Goal: Task Accomplishment & Management: Use online tool/utility

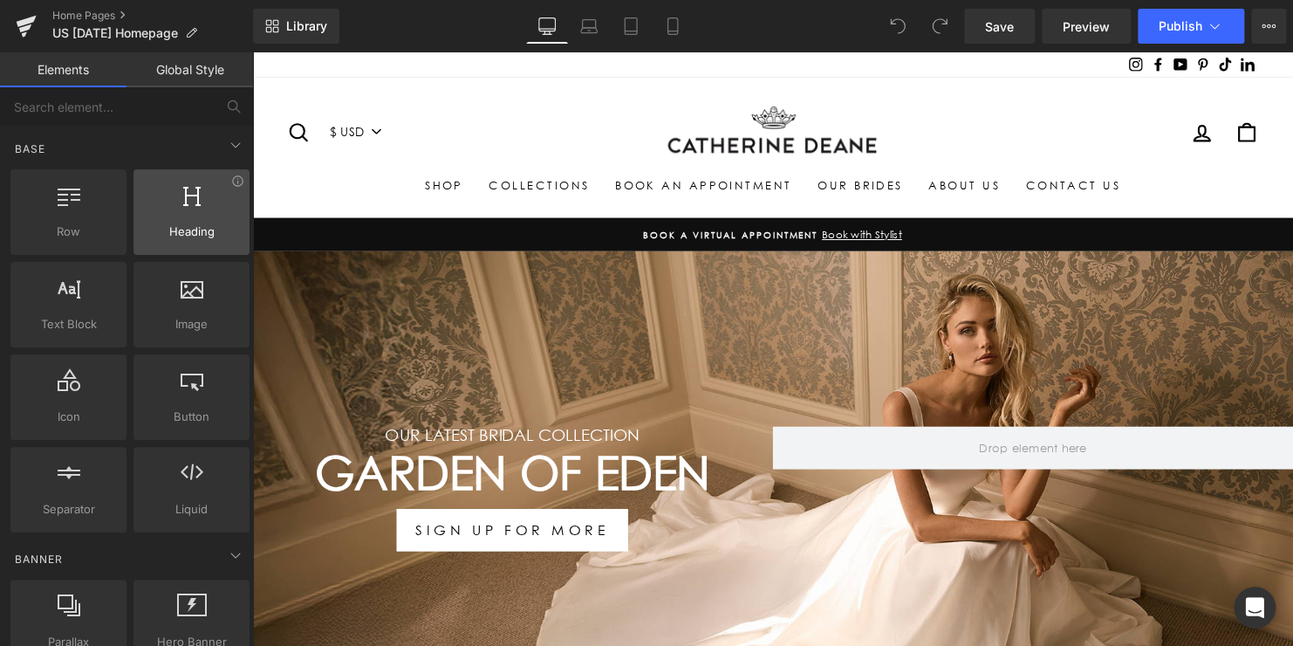
click at [87, 17] on link "Home Pages" at bounding box center [152, 16] width 201 height 14
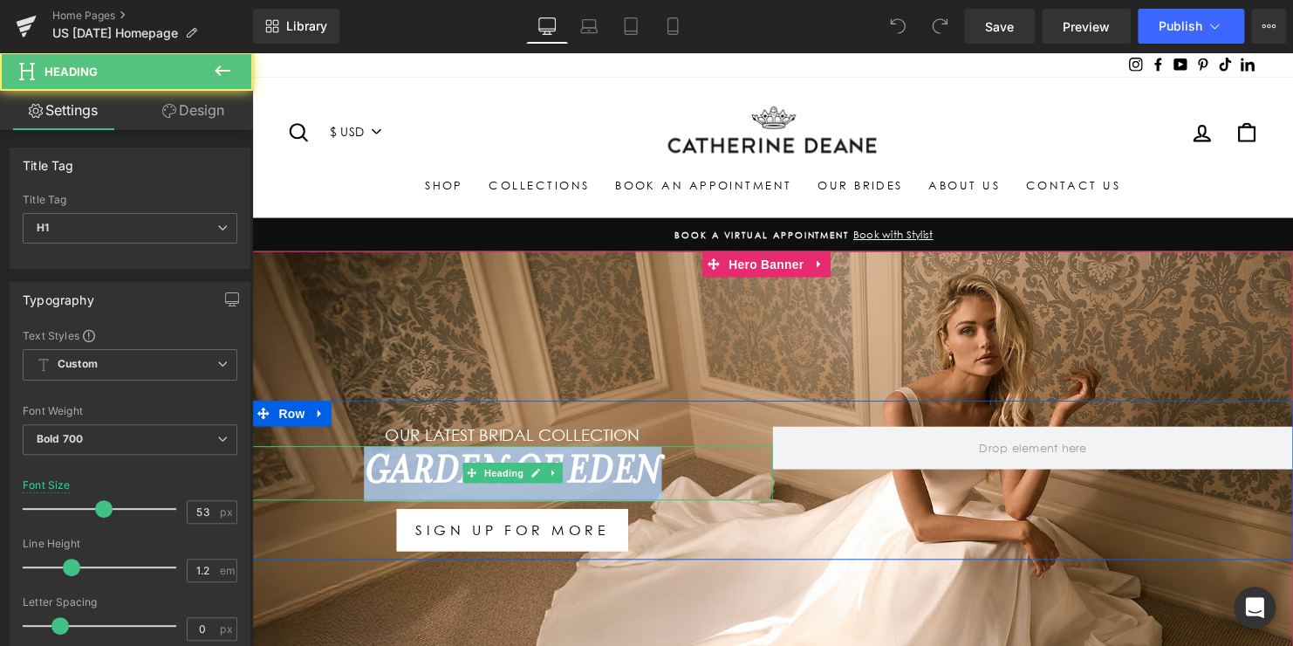
drag, startPoint x: 669, startPoint y: 483, endPoint x: 286, endPoint y: 493, distance: 383.3
click at [352, 484] on h1 "Garden Of Eden" at bounding box center [516, 479] width 528 height 56
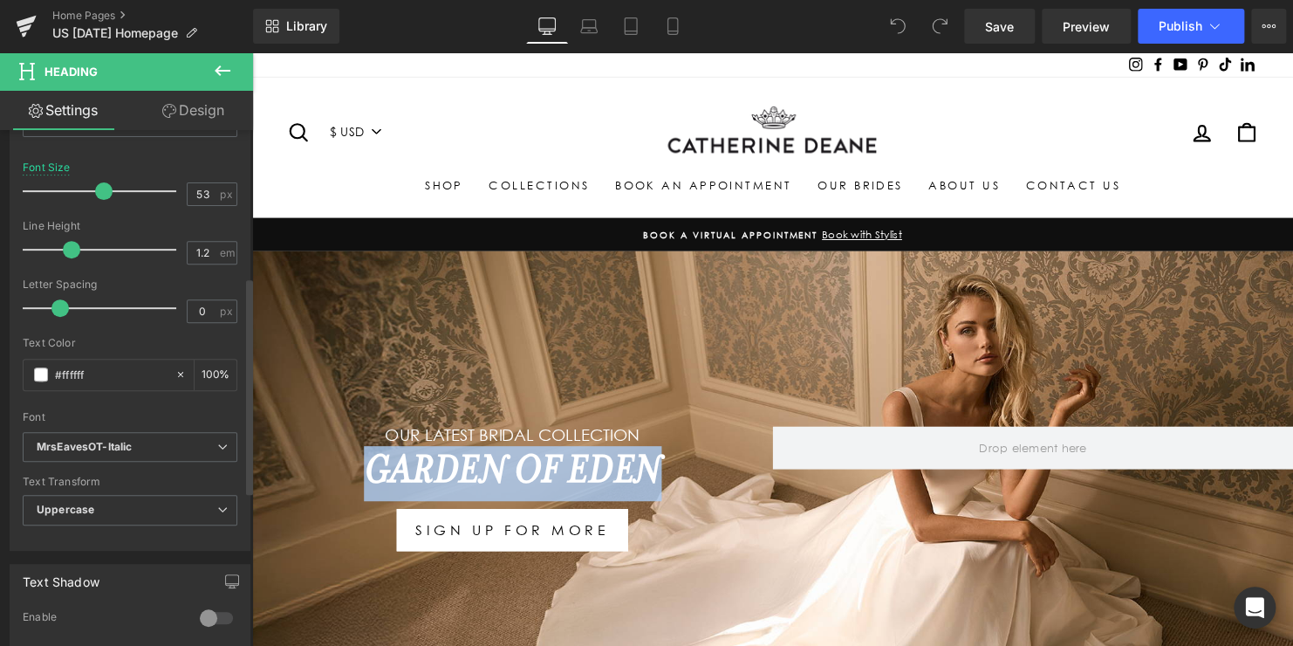
scroll to position [349, 0]
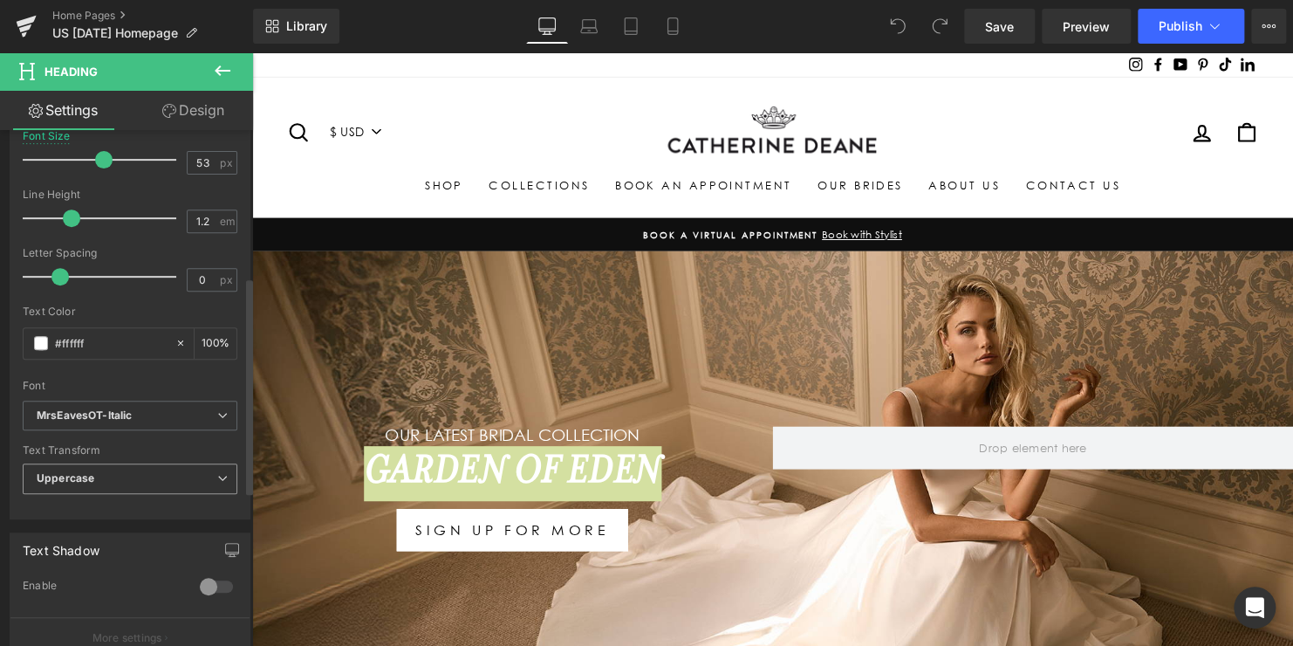
click at [111, 474] on span "Uppercase" at bounding box center [130, 478] width 215 height 31
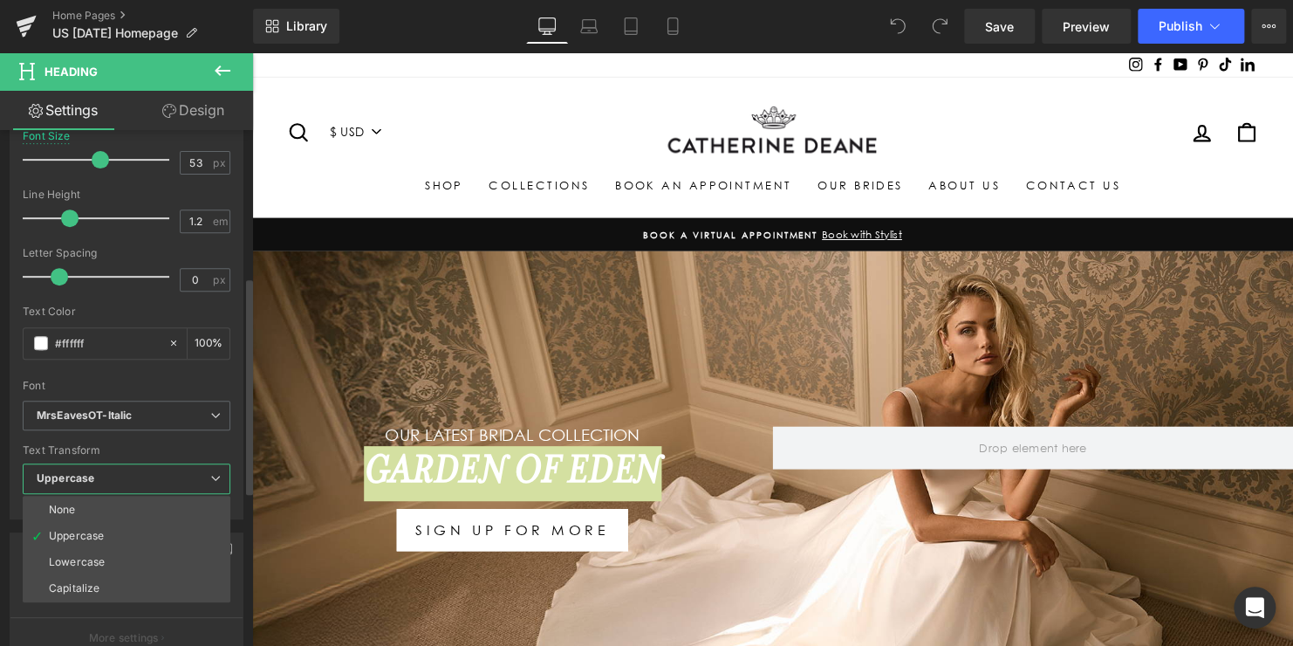
click at [106, 507] on li "None" at bounding box center [127, 510] width 208 height 26
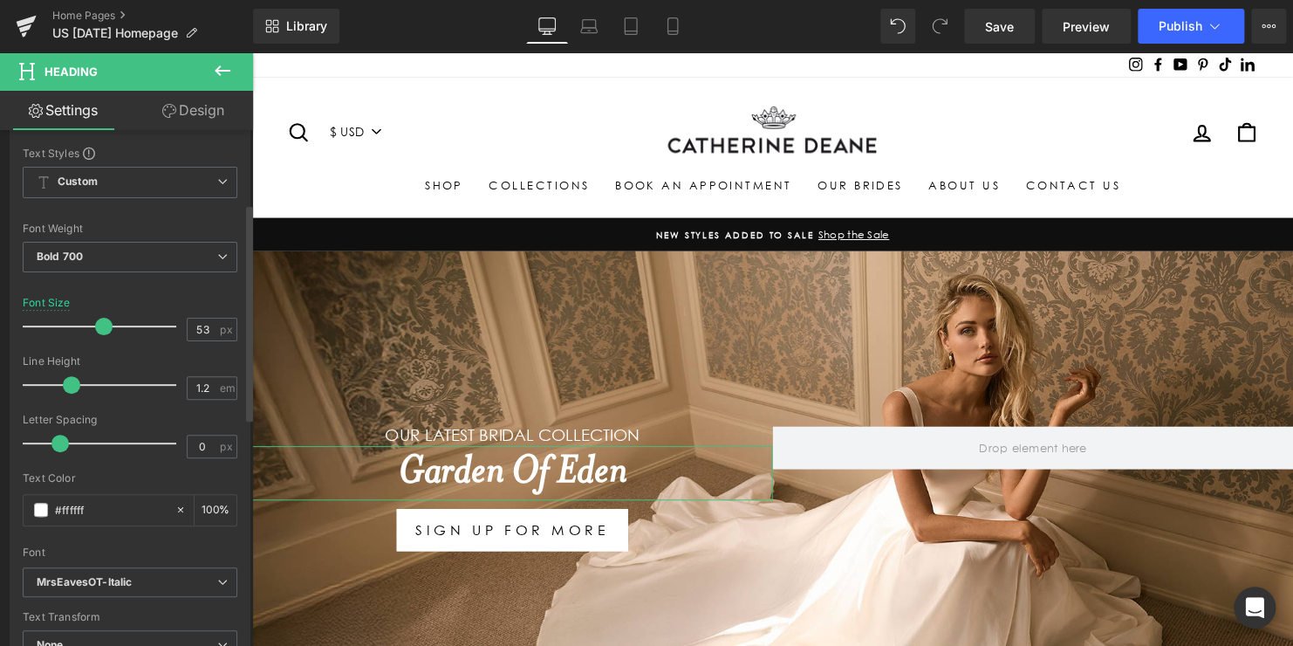
scroll to position [175, 0]
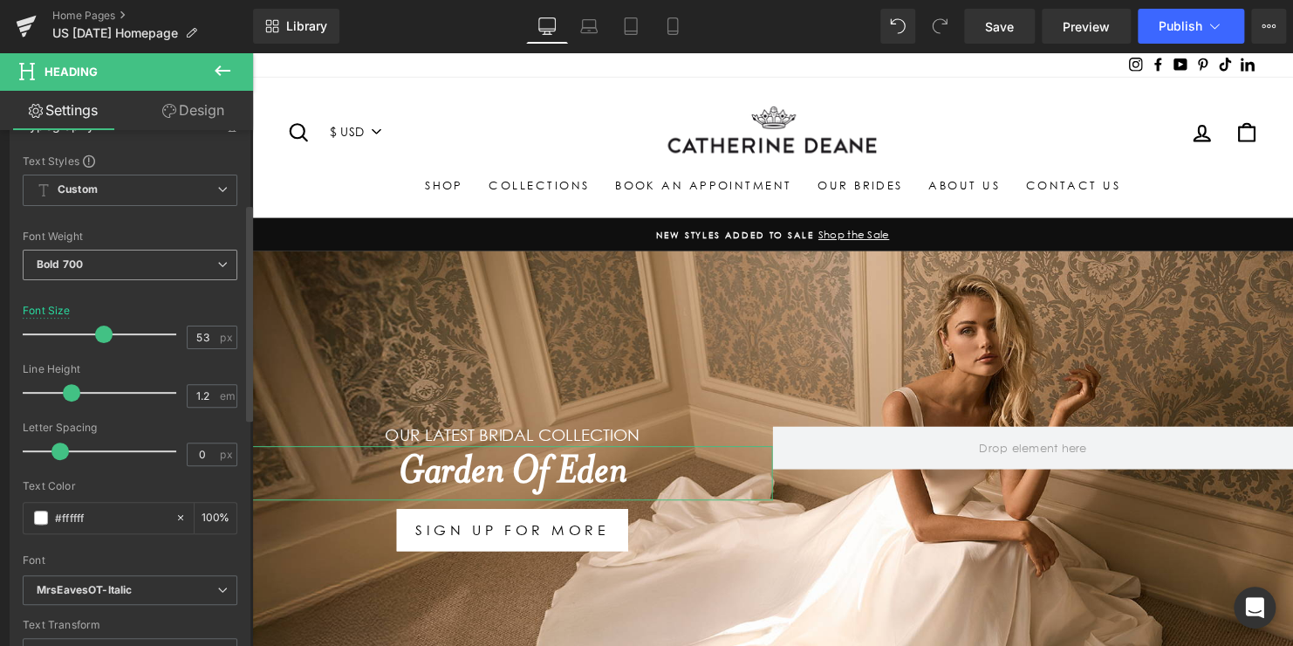
click at [148, 271] on span "Bold 700" at bounding box center [130, 265] width 215 height 31
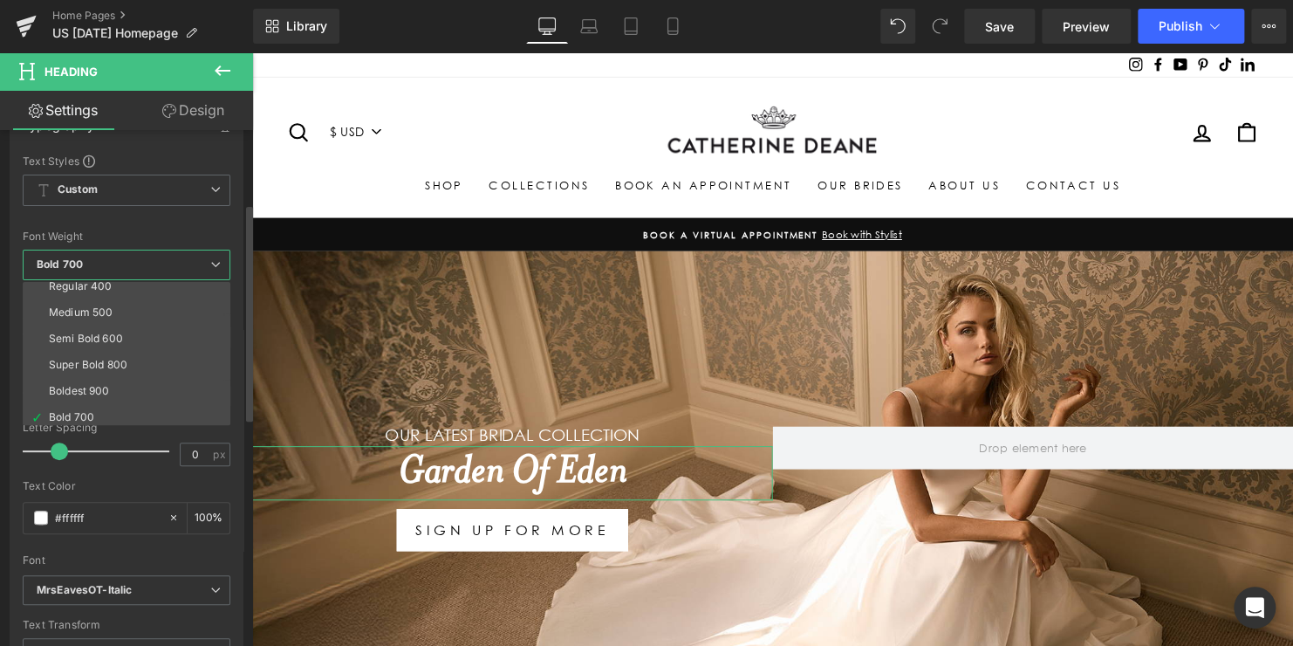
scroll to position [58, 0]
click at [96, 347] on li "Medium 500" at bounding box center [131, 342] width 216 height 26
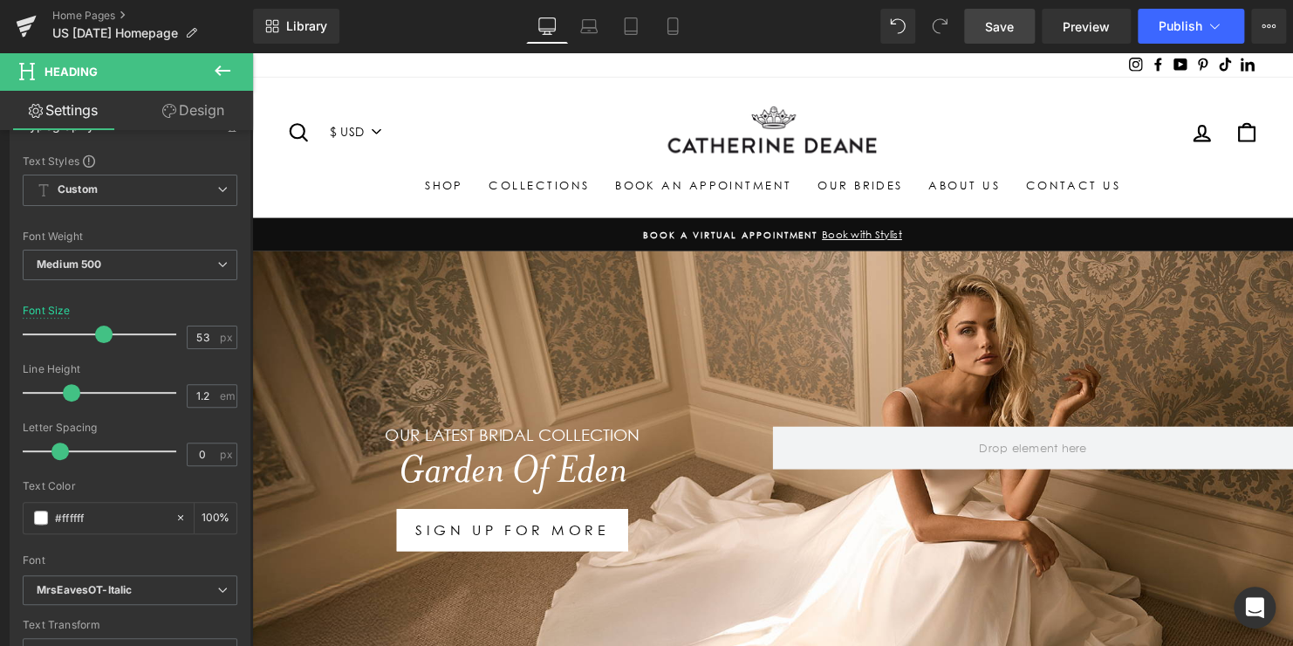
click at [1006, 31] on span "Save" at bounding box center [999, 26] width 29 height 18
click at [596, 29] on icon at bounding box center [588, 25] width 17 height 17
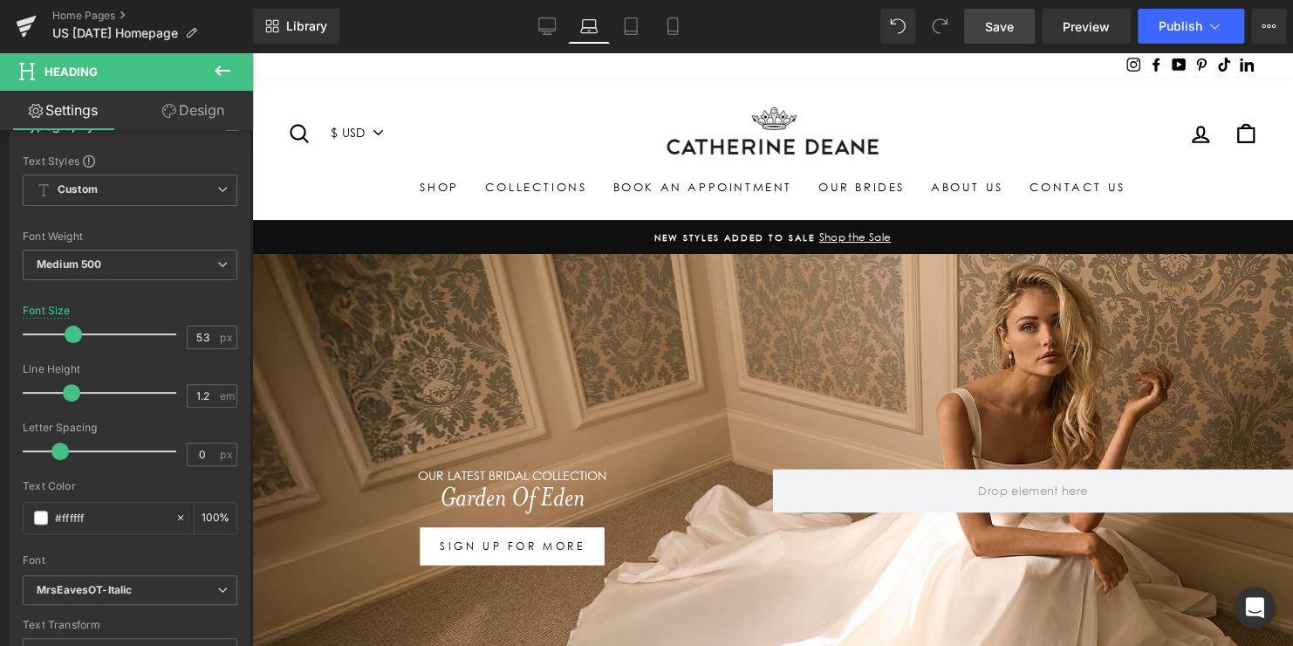
scroll to position [7, 0]
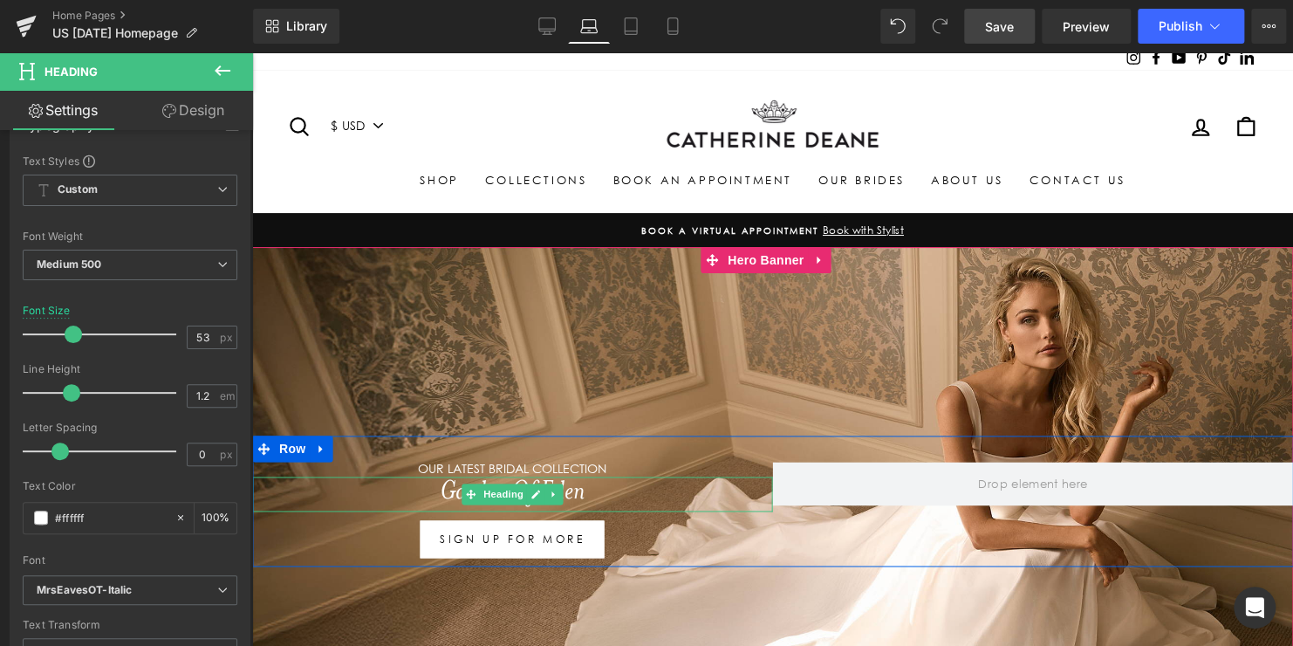
click at [565, 497] on h1 "Garden Of Eden" at bounding box center [512, 494] width 521 height 35
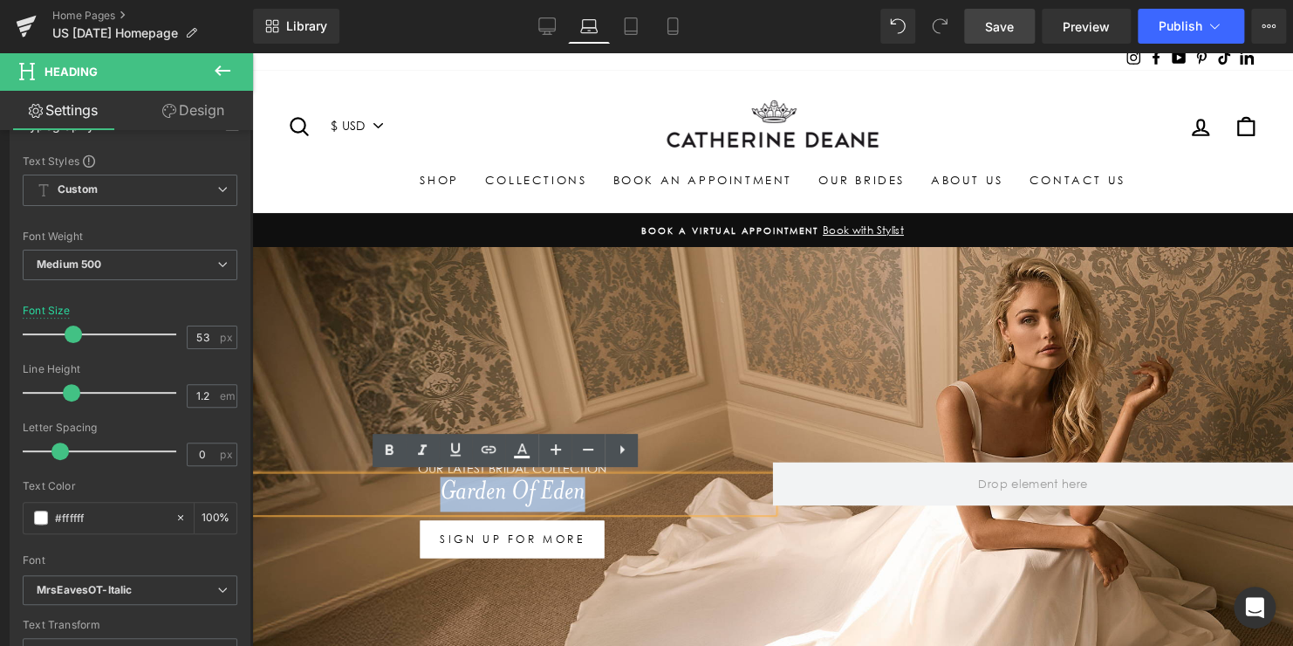
drag, startPoint x: 532, startPoint y: 497, endPoint x: 419, endPoint y: 491, distance: 113.6
click at [421, 492] on h1 "Garden Of Eden" at bounding box center [512, 494] width 521 height 35
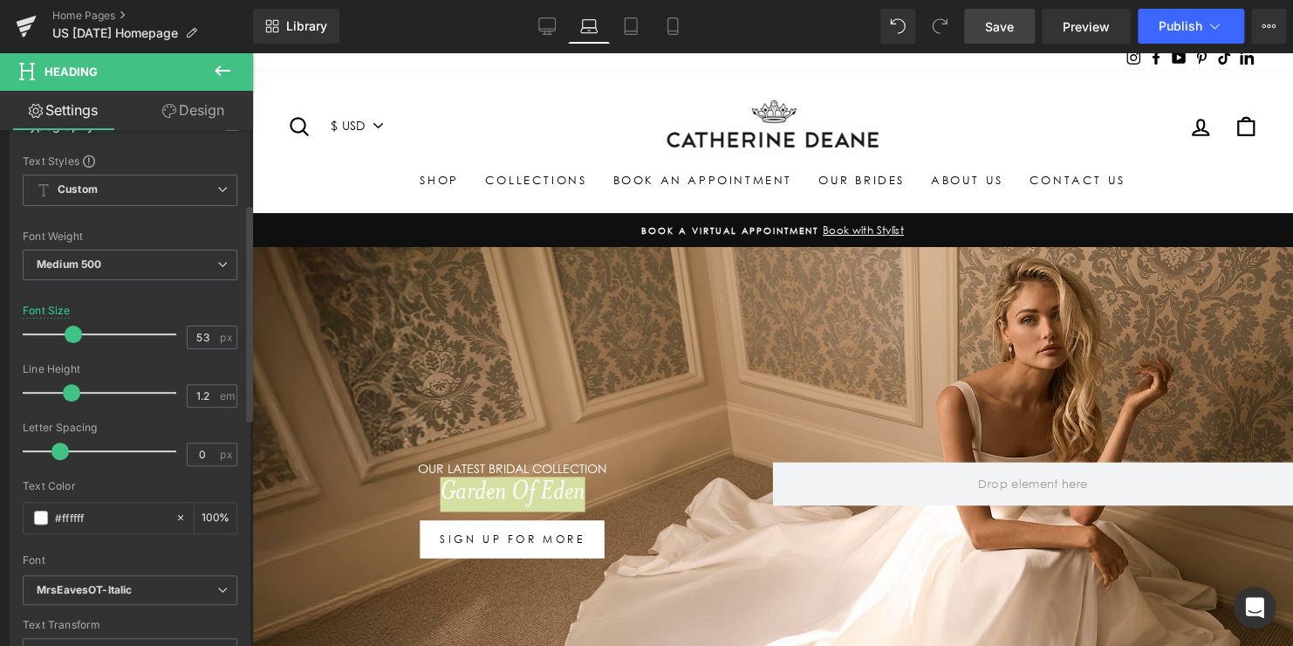
drag, startPoint x: 181, startPoint y: 332, endPoint x: 170, endPoint y: 332, distance: 10.5
click at [170, 332] on div "Font Size 53 px" at bounding box center [130, 334] width 215 height 58
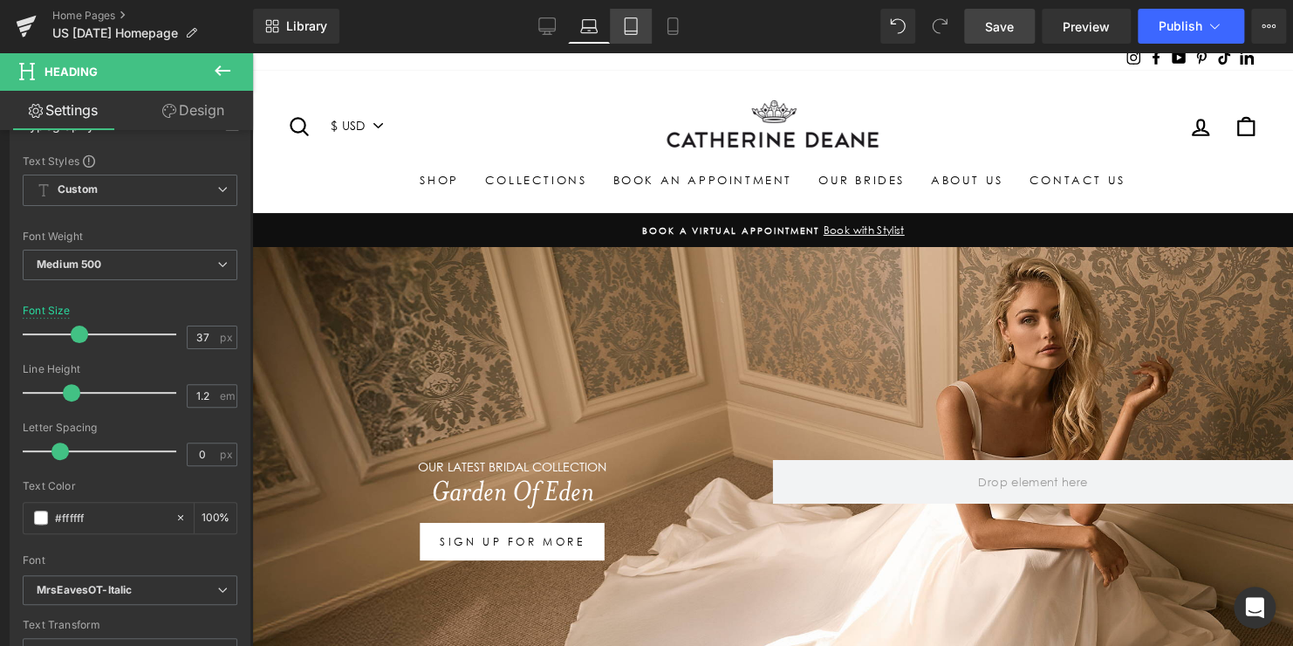
click at [636, 38] on link "Tablet" at bounding box center [631, 26] width 42 height 35
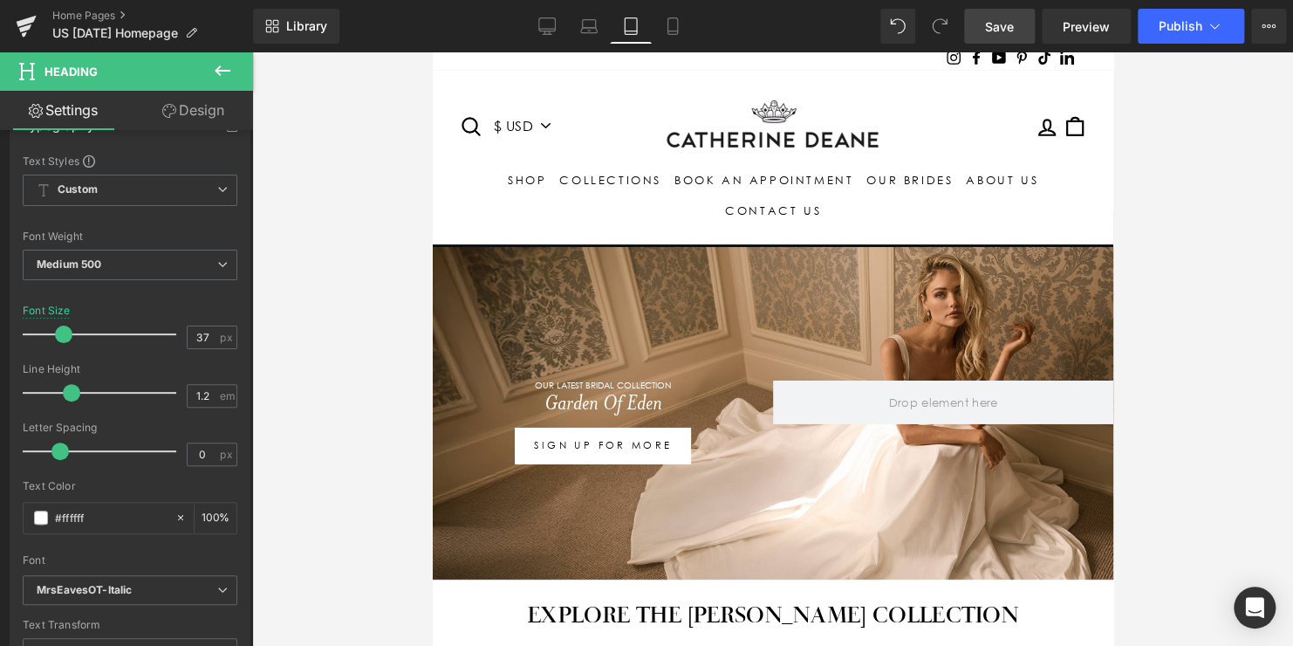
scroll to position [0, 0]
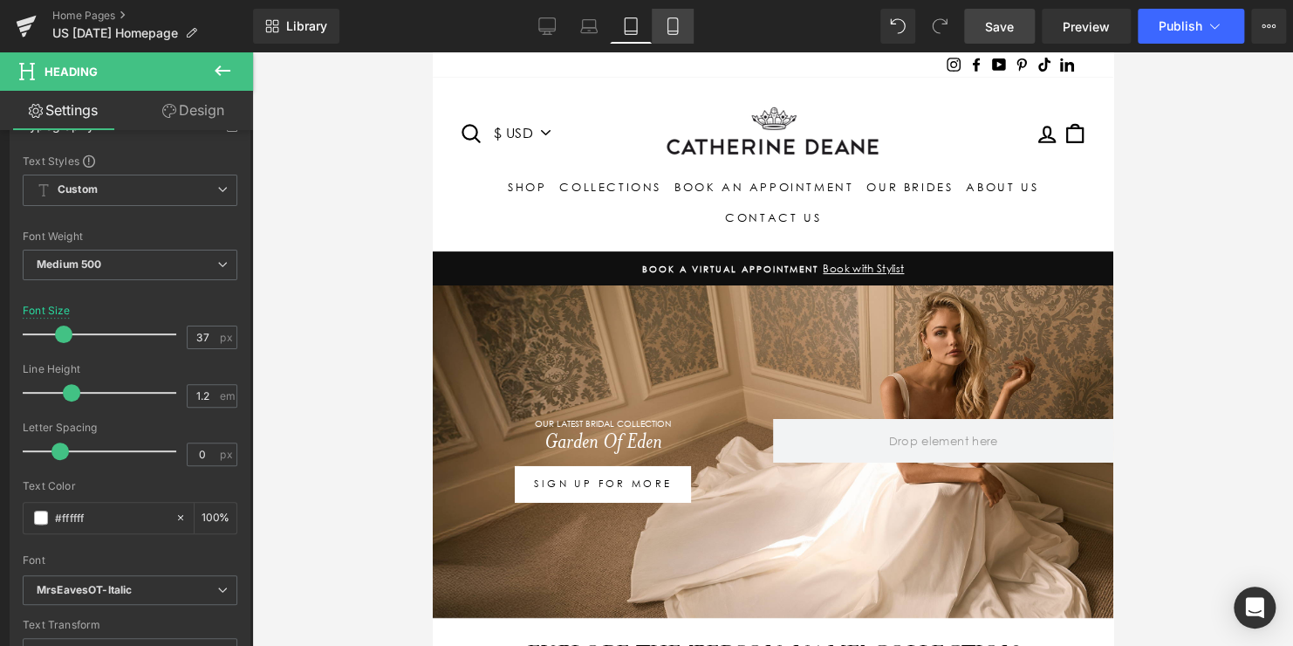
click at [673, 34] on icon at bounding box center [673, 26] width 10 height 17
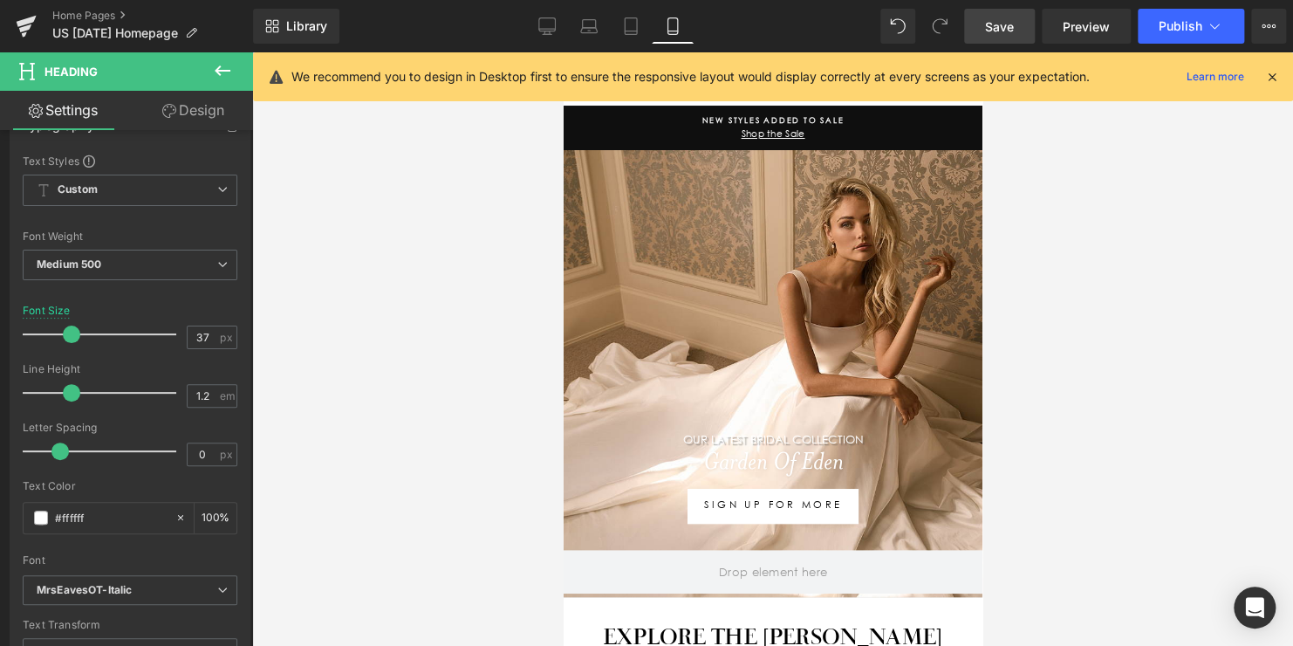
scroll to position [6, 0]
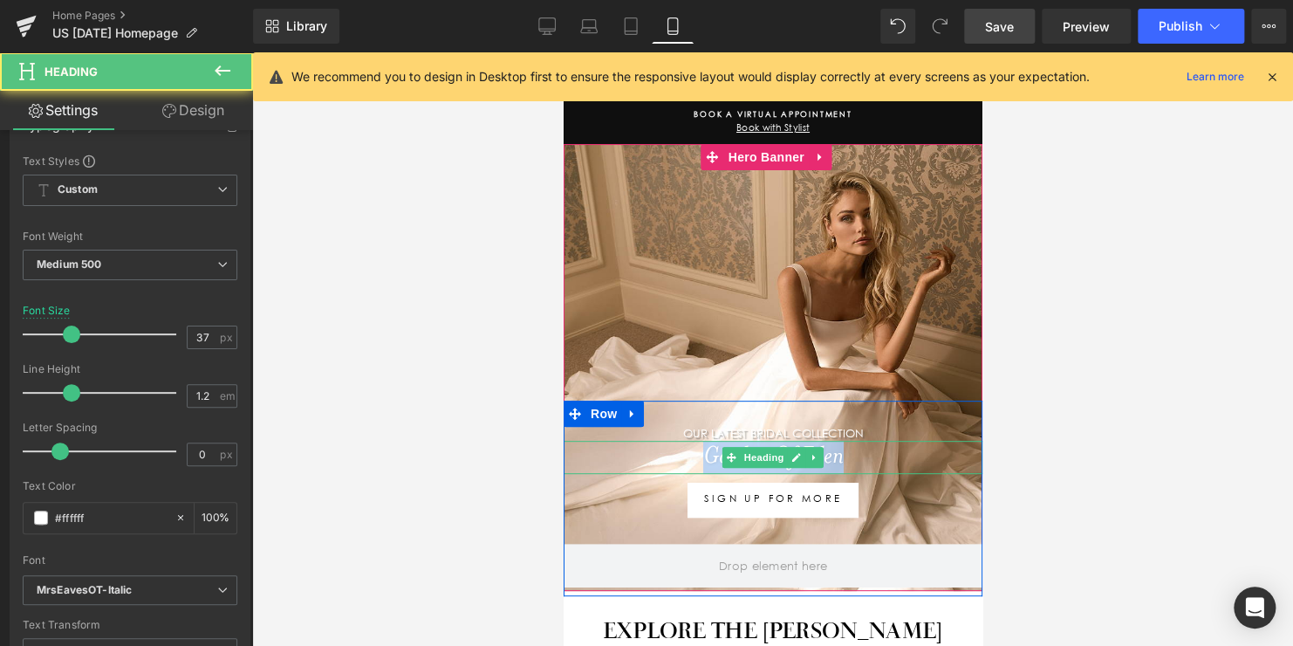
drag, startPoint x: 834, startPoint y: 453, endPoint x: 676, endPoint y: 457, distance: 158.0
click at [677, 458] on h1 "Garden Of Eden" at bounding box center [772, 457] width 419 height 33
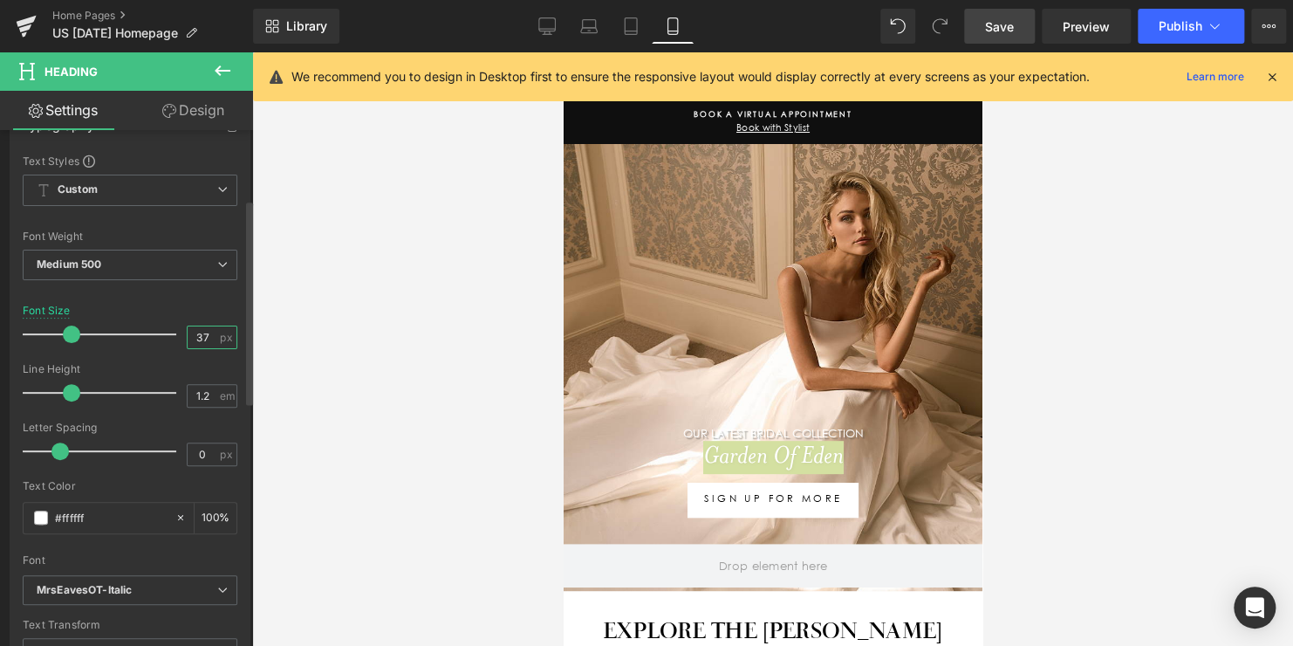
drag, startPoint x: 201, startPoint y: 335, endPoint x: 171, endPoint y: 334, distance: 29.7
click at [171, 334] on div "Font Size 37 px" at bounding box center [130, 334] width 215 height 58
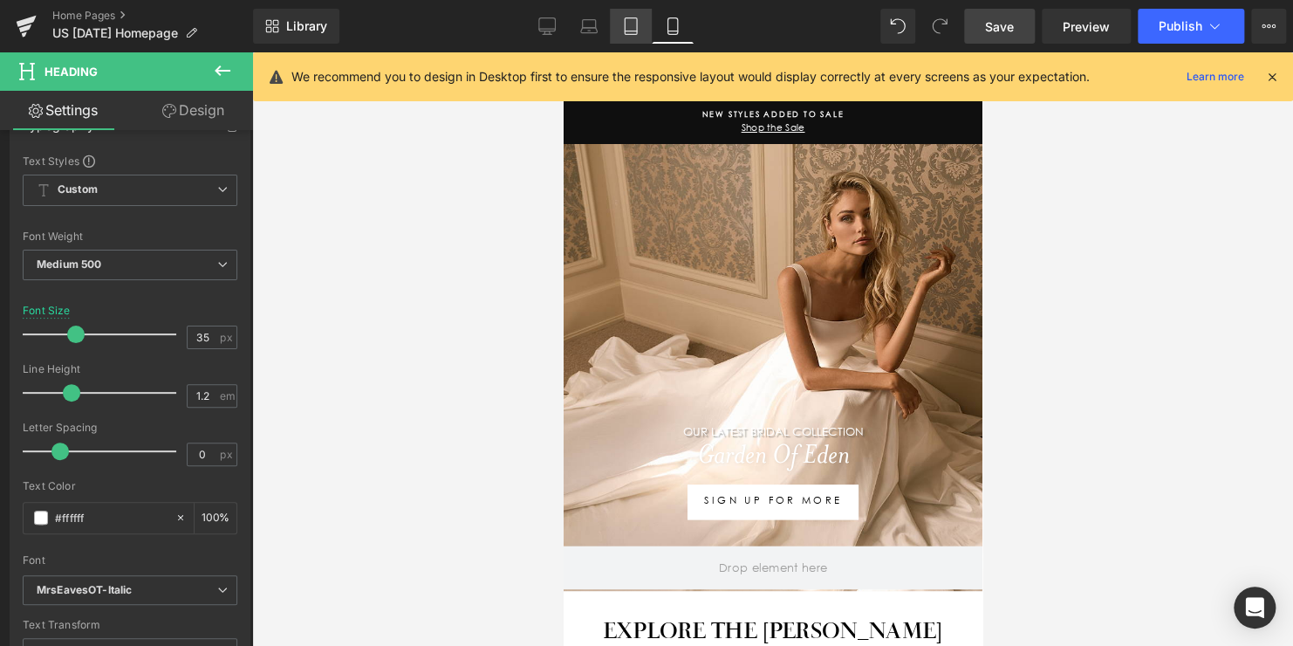
click at [640, 32] on link "Tablet" at bounding box center [631, 26] width 42 height 35
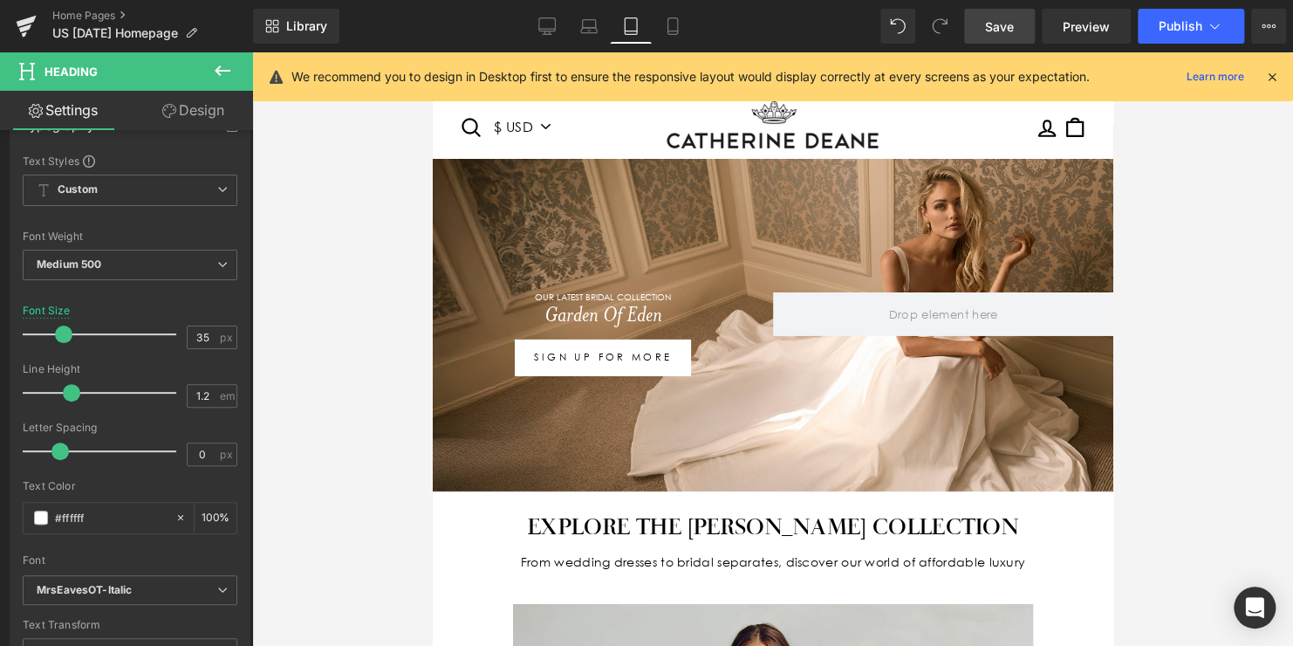
scroll to position [77, 0]
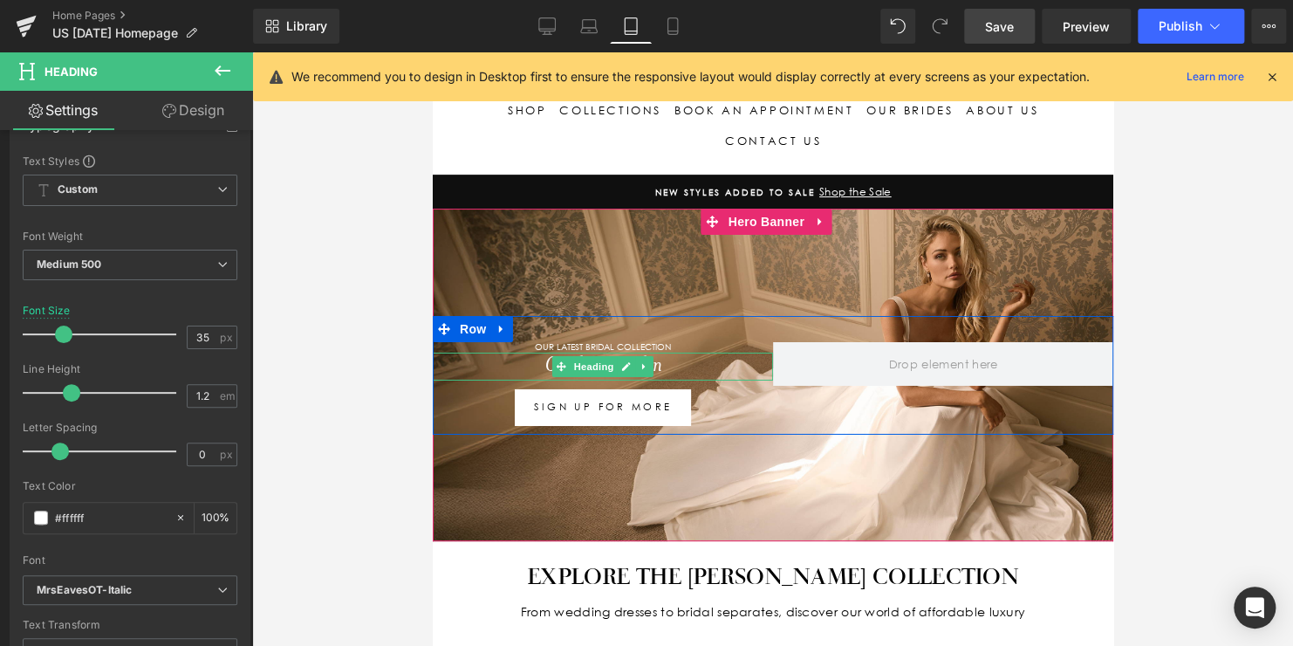
click at [661, 360] on h1 "Garden Of Eden" at bounding box center [602, 366] width 340 height 28
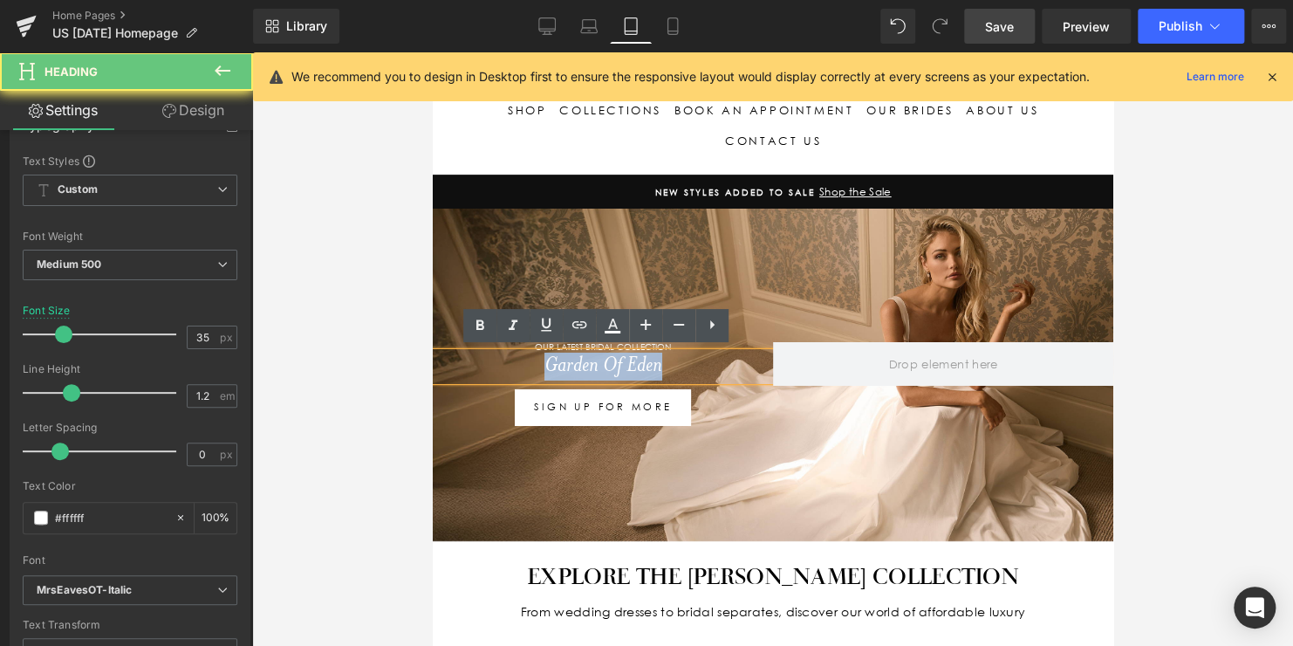
drag, startPoint x: 663, startPoint y: 359, endPoint x: 485, endPoint y: 375, distance: 178.8
click at [485, 375] on h1 "Garden Of Eden" at bounding box center [602, 366] width 340 height 28
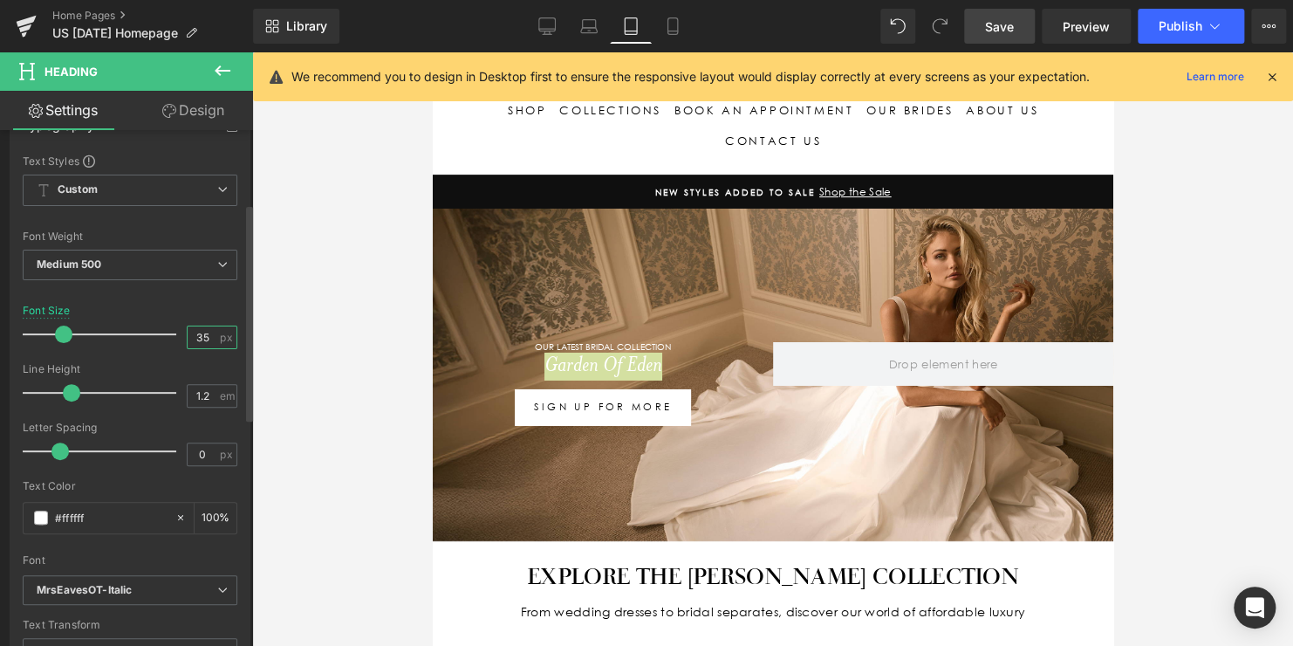
drag, startPoint x: 137, startPoint y: 328, endPoint x: 105, endPoint y: 324, distance: 32.6
click at [105, 324] on div "Font Size 35 px" at bounding box center [130, 334] width 215 height 58
type input "35"
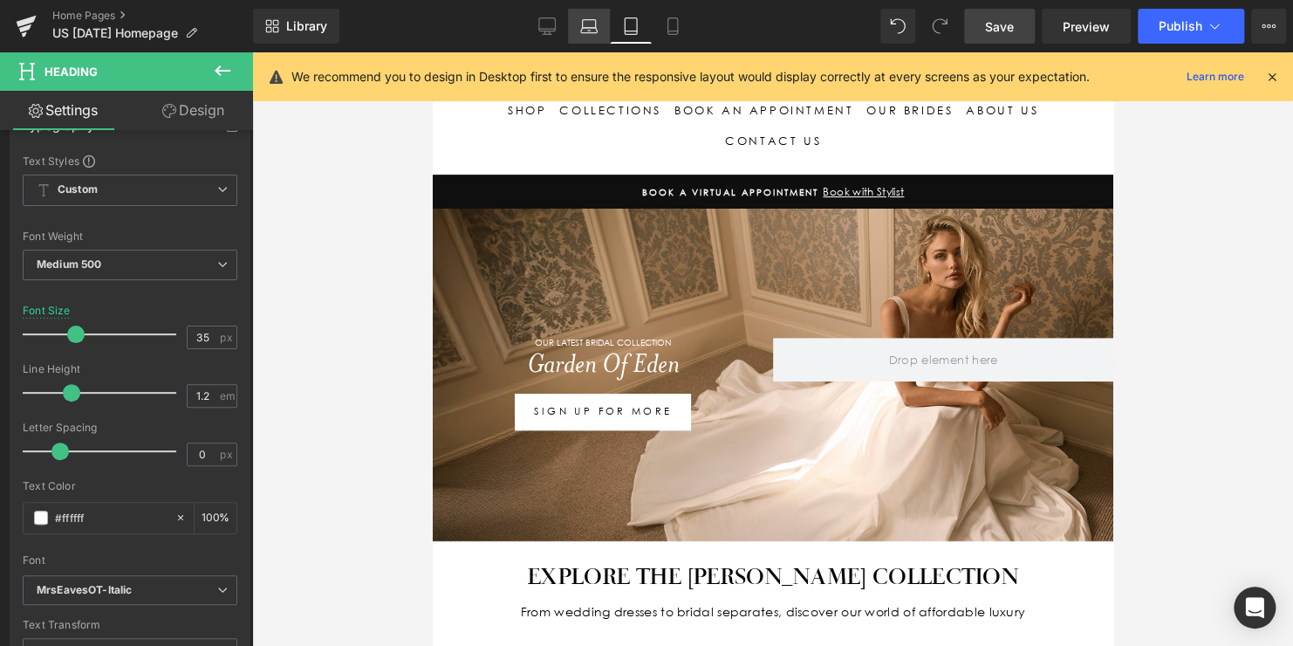
click at [591, 31] on icon at bounding box center [589, 31] width 3 height 0
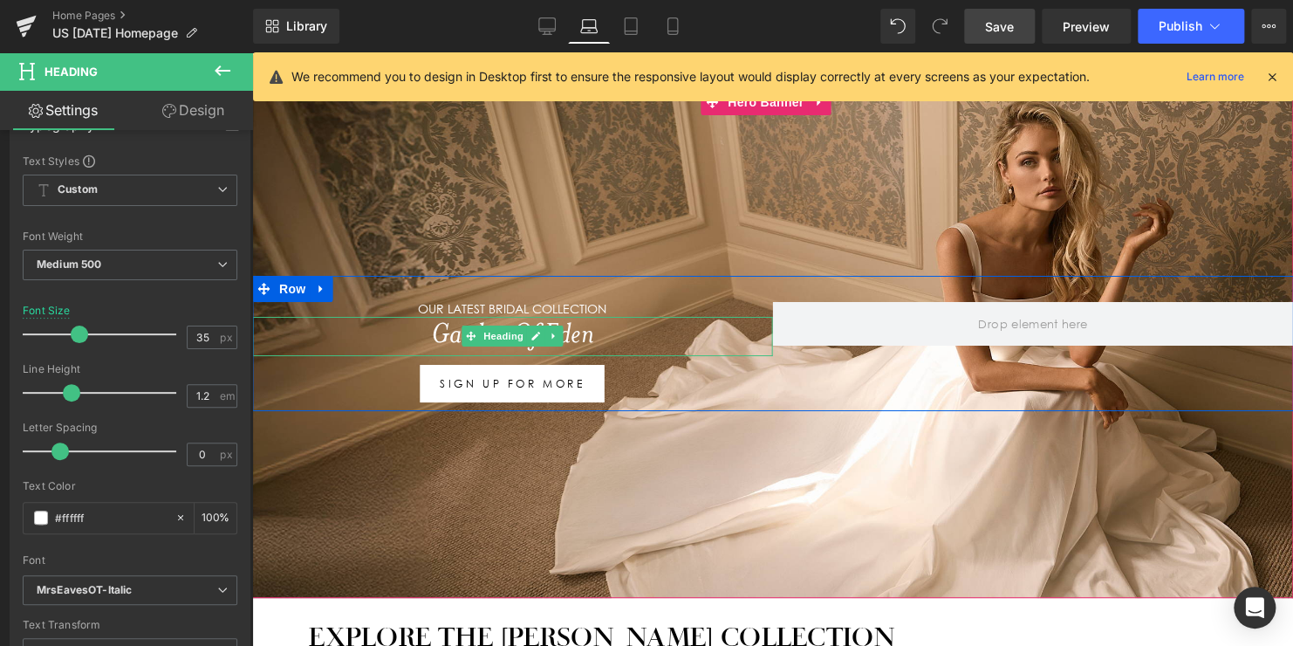
click at [589, 328] on h1 "Garden Of Eden" at bounding box center [512, 336] width 521 height 38
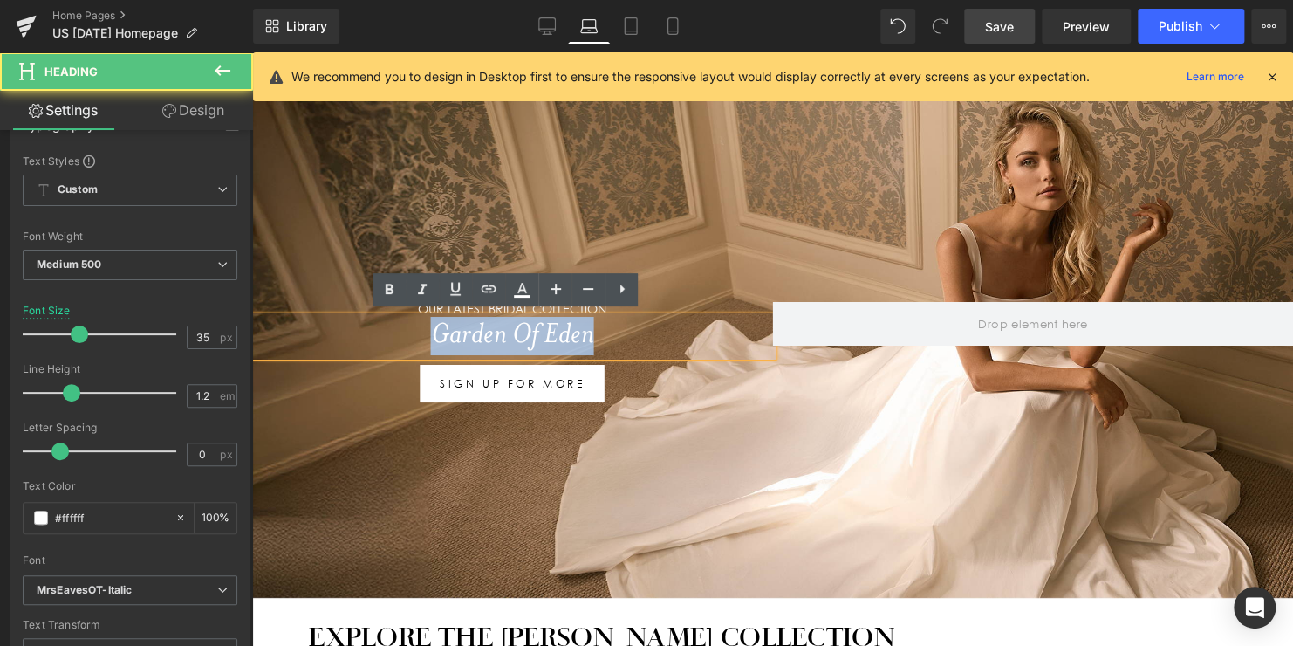
drag, startPoint x: 593, startPoint y: 327, endPoint x: 393, endPoint y: 327, distance: 200.7
click at [393, 327] on h1 "Garden Of Eden" at bounding box center [512, 336] width 521 height 38
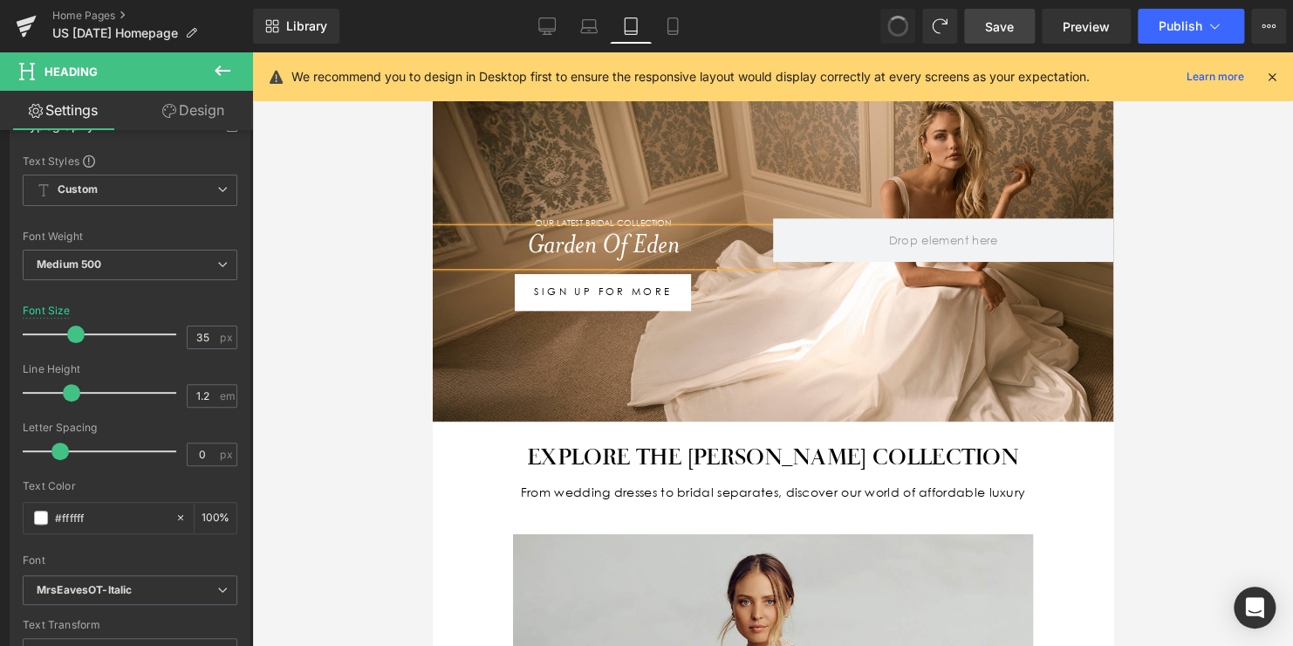
scroll to position [112, 0]
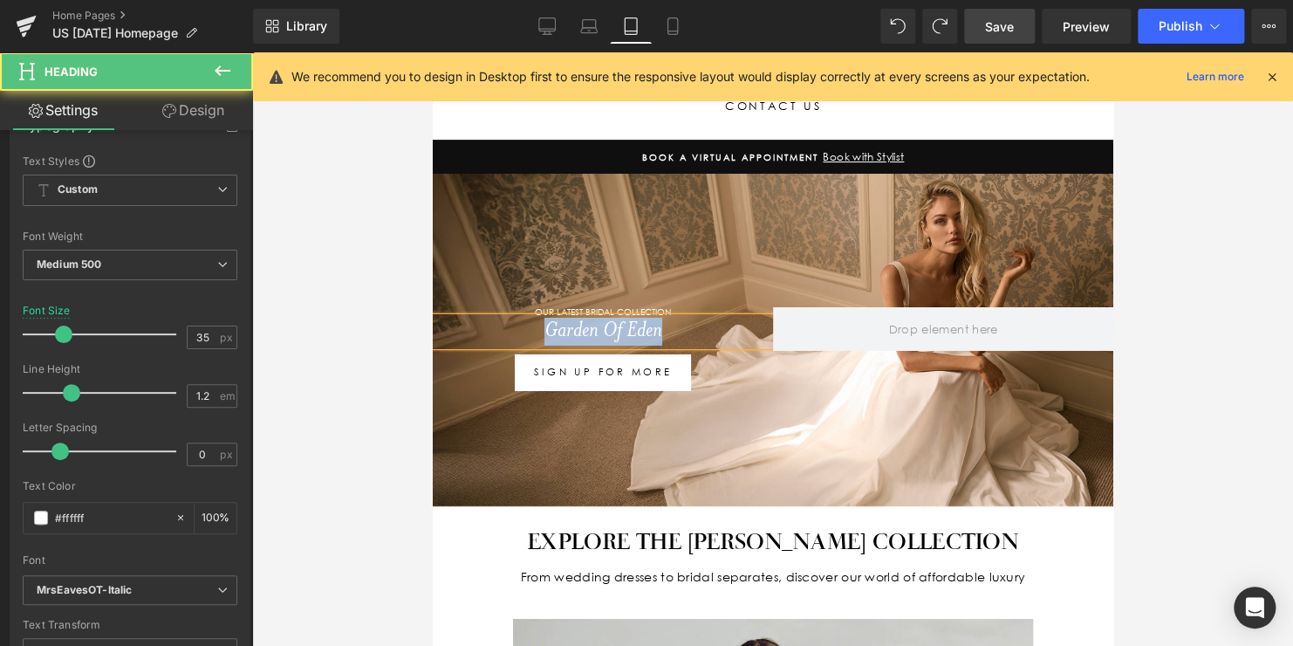
drag, startPoint x: 666, startPoint y: 326, endPoint x: 444, endPoint y: 332, distance: 221.7
click at [510, 332] on h1 "Garden Of Eden" at bounding box center [602, 331] width 340 height 28
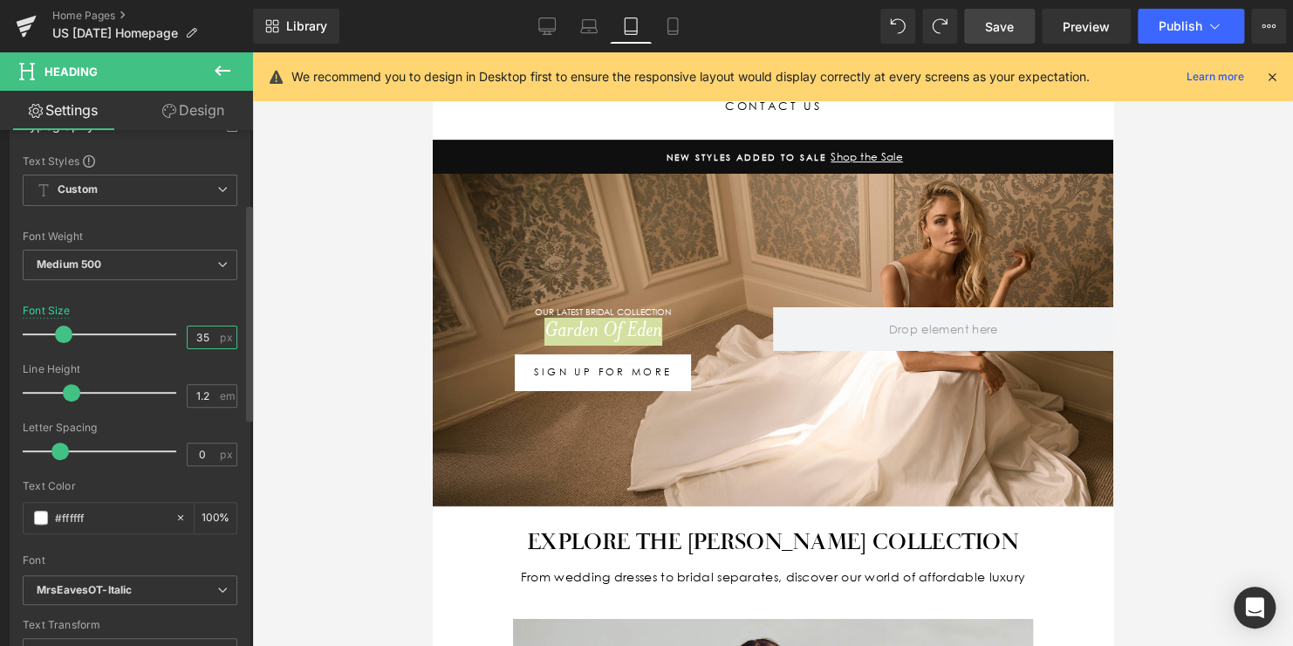
drag, startPoint x: 209, startPoint y: 335, endPoint x: 149, endPoint y: 338, distance: 60.3
click at [151, 338] on div "Font Size 35 px" at bounding box center [130, 334] width 215 height 58
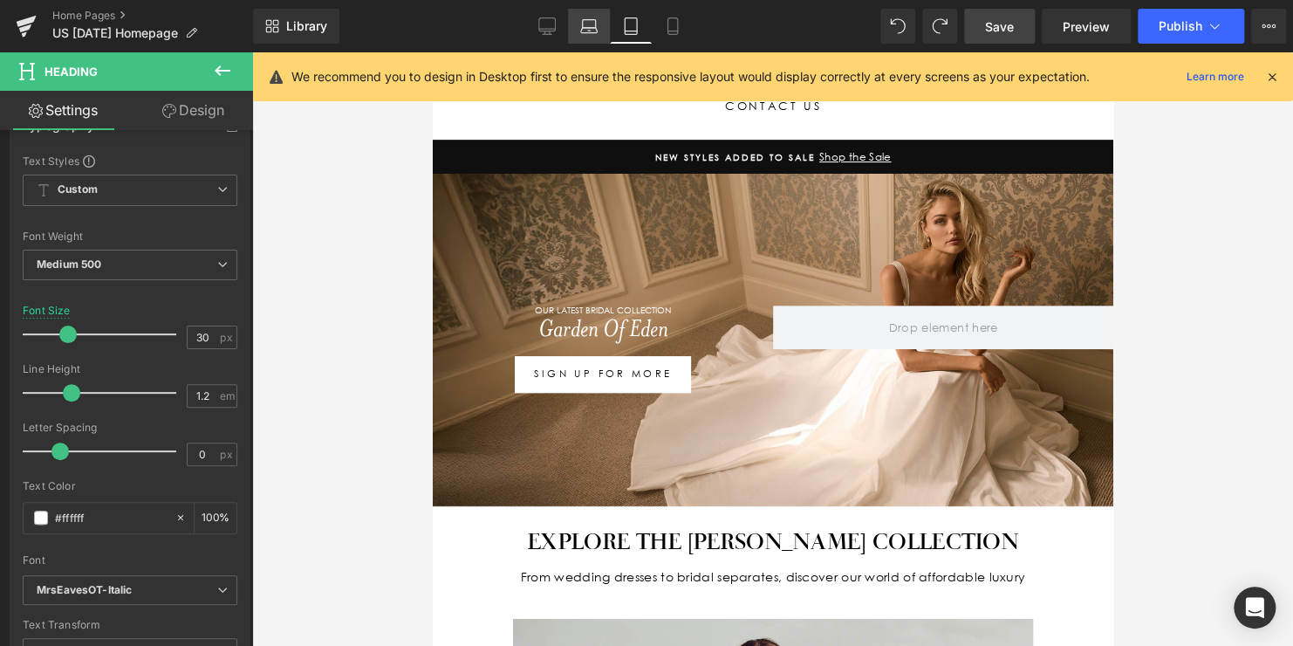
click at [585, 28] on icon at bounding box center [588, 25] width 17 height 17
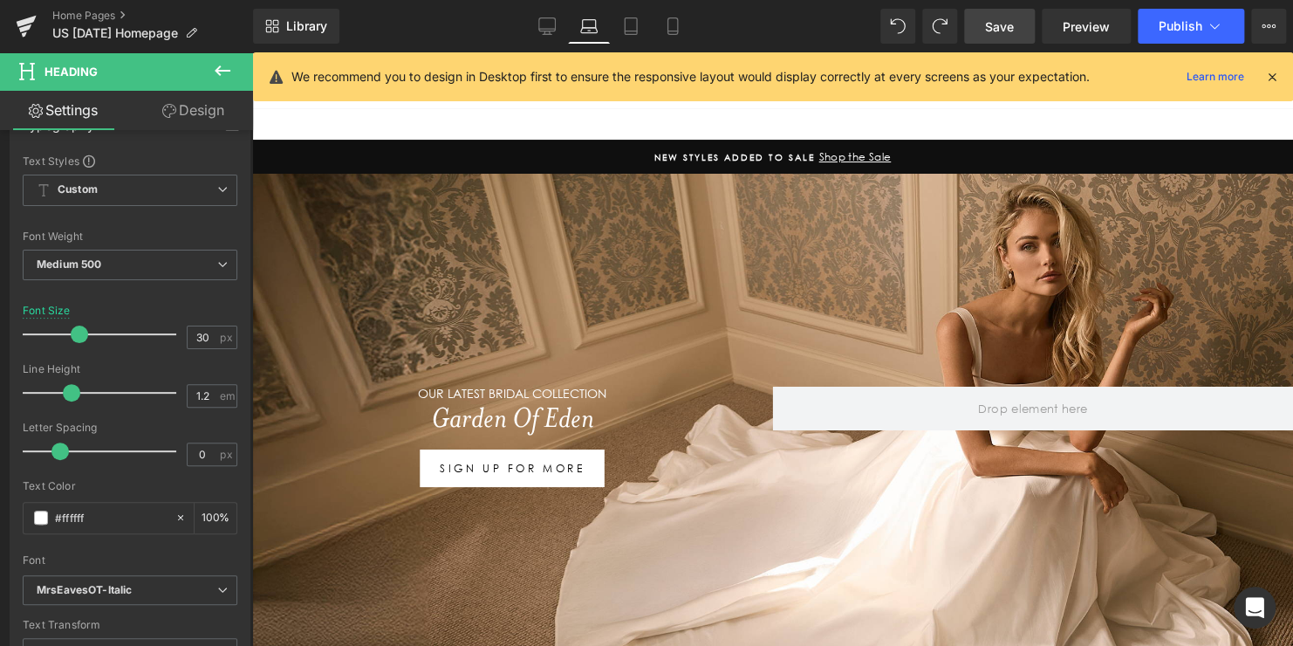
scroll to position [198, 0]
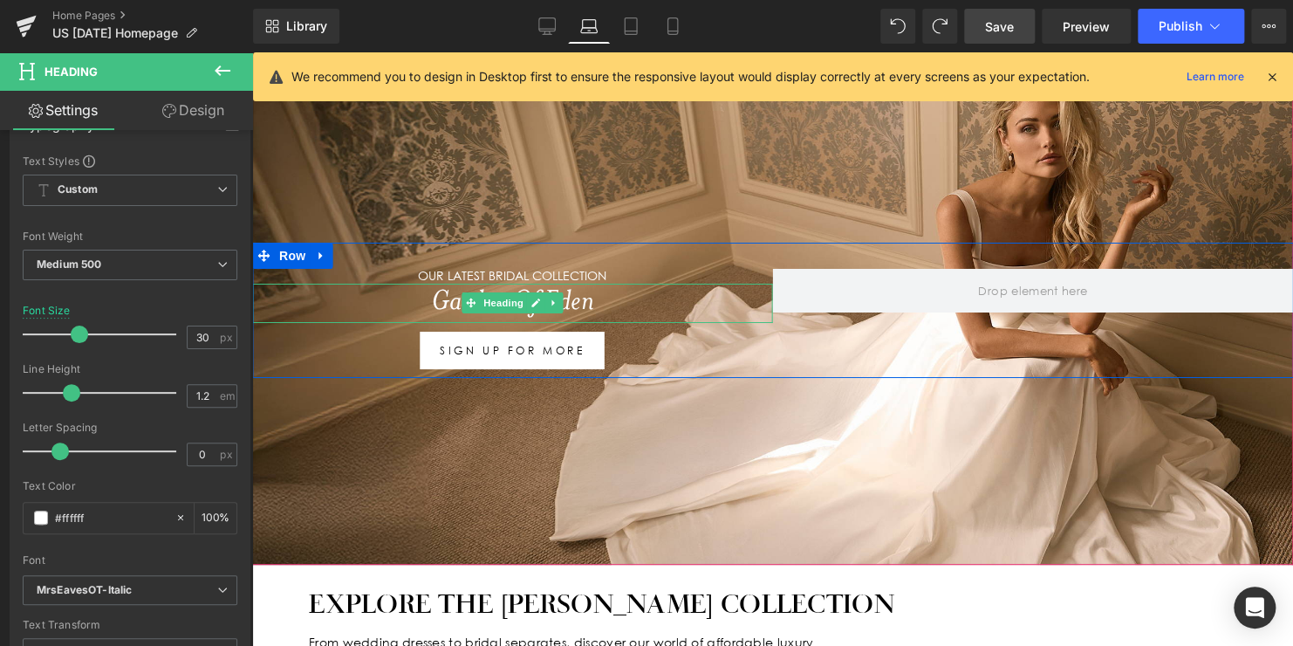
click at [575, 297] on h1 "Garden Of Eden" at bounding box center [512, 303] width 521 height 38
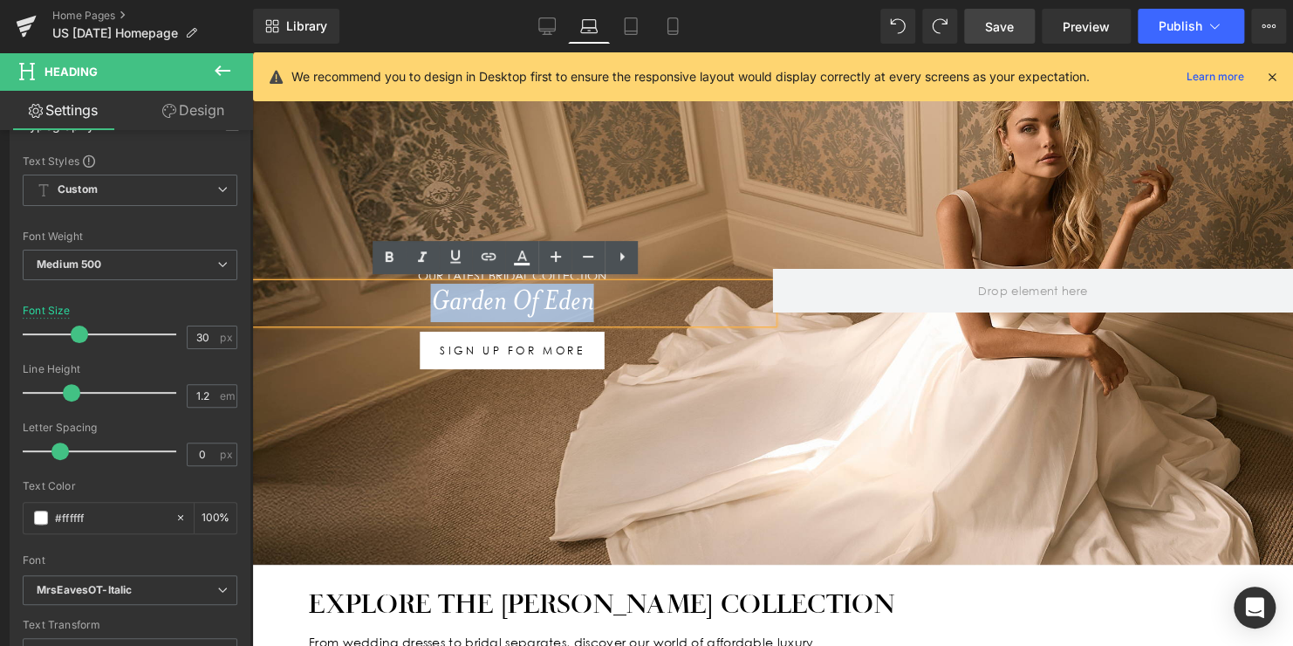
drag, startPoint x: 609, startPoint y: 298, endPoint x: 376, endPoint y: 298, distance: 233.0
click at [376, 298] on h1 "Garden Of Eden" at bounding box center [512, 303] width 521 height 38
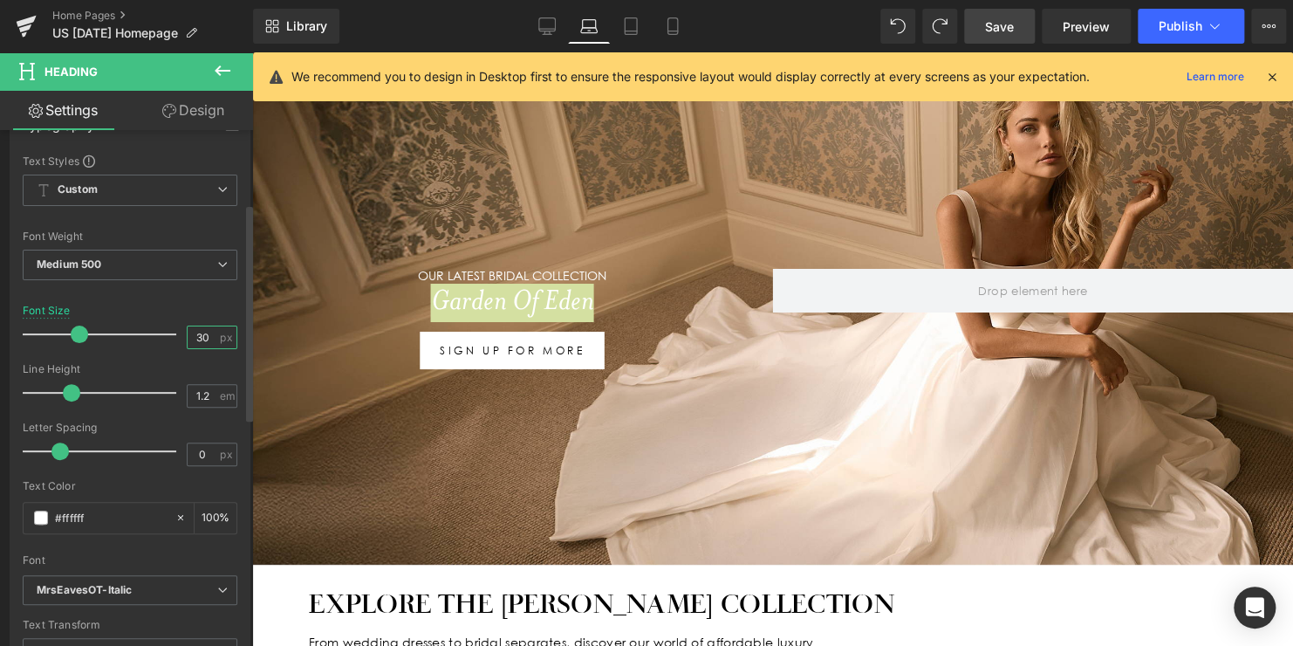
drag, startPoint x: 203, startPoint y: 336, endPoint x: 127, endPoint y: 326, distance: 77.5
click at [127, 326] on div "Font Size 30 px" at bounding box center [130, 334] width 215 height 58
type input "40"
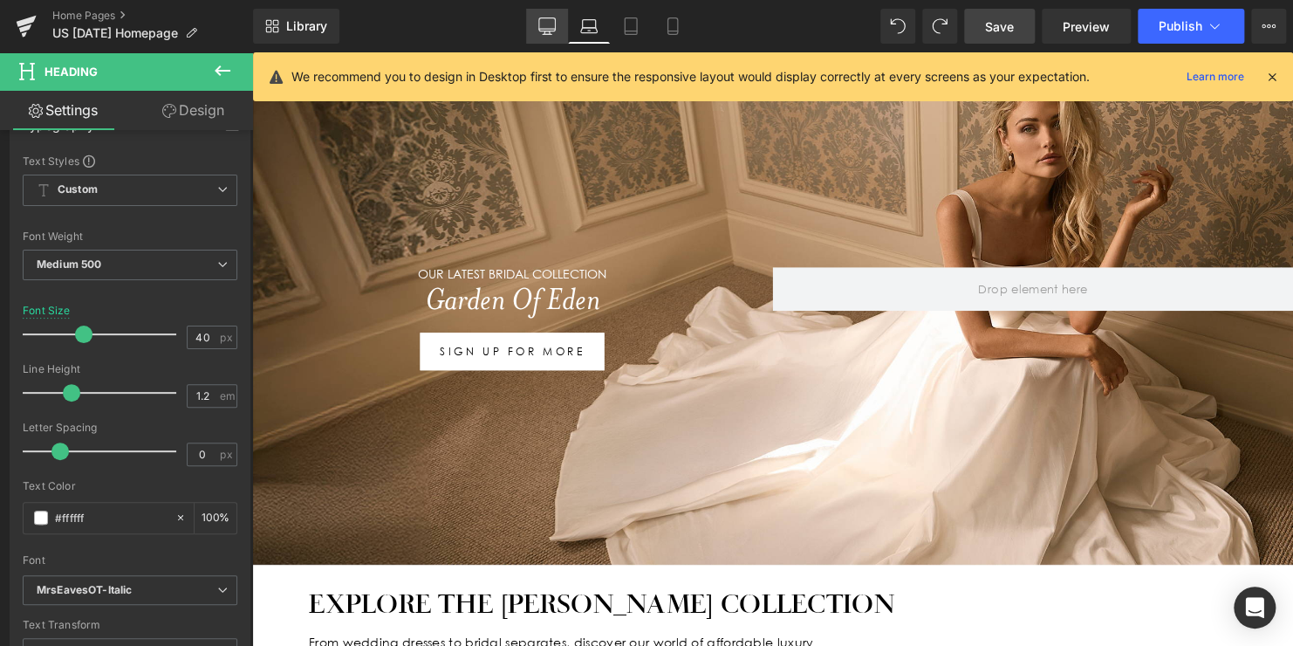
click at [545, 27] on icon at bounding box center [546, 25] width 17 height 17
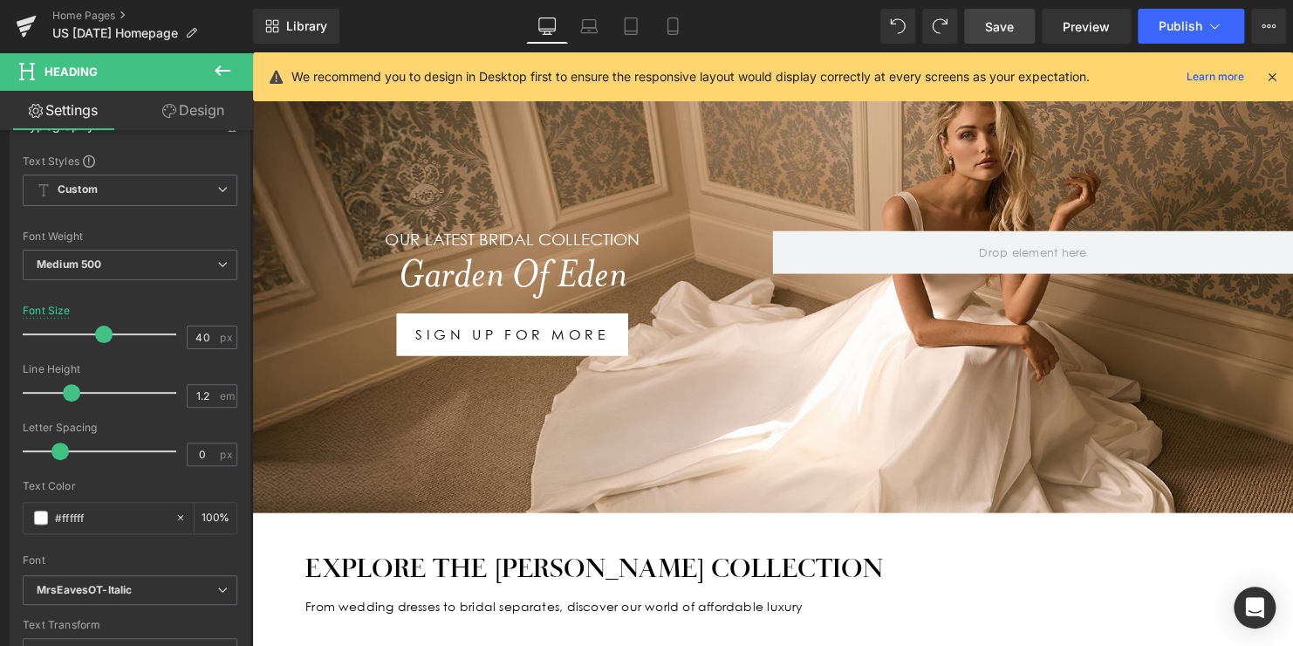
scroll to position [195, 0]
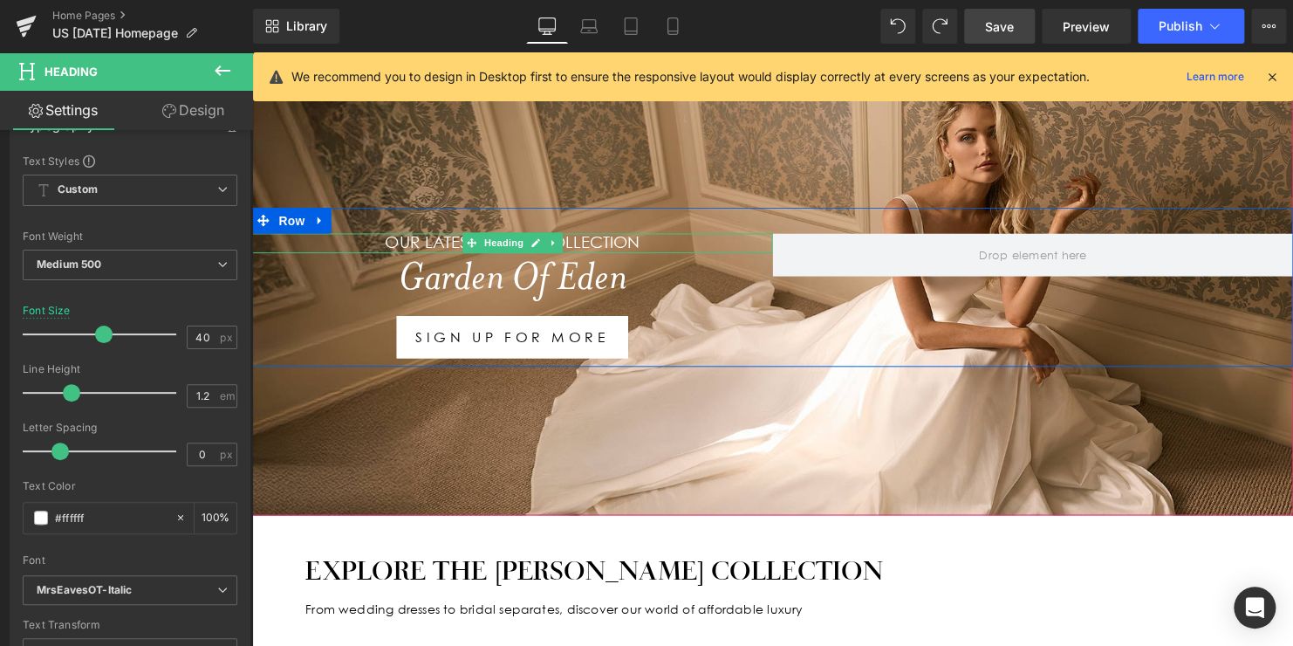
click at [618, 241] on h1 "Our LATEST BRIDAL COLLECTION" at bounding box center [516, 246] width 528 height 20
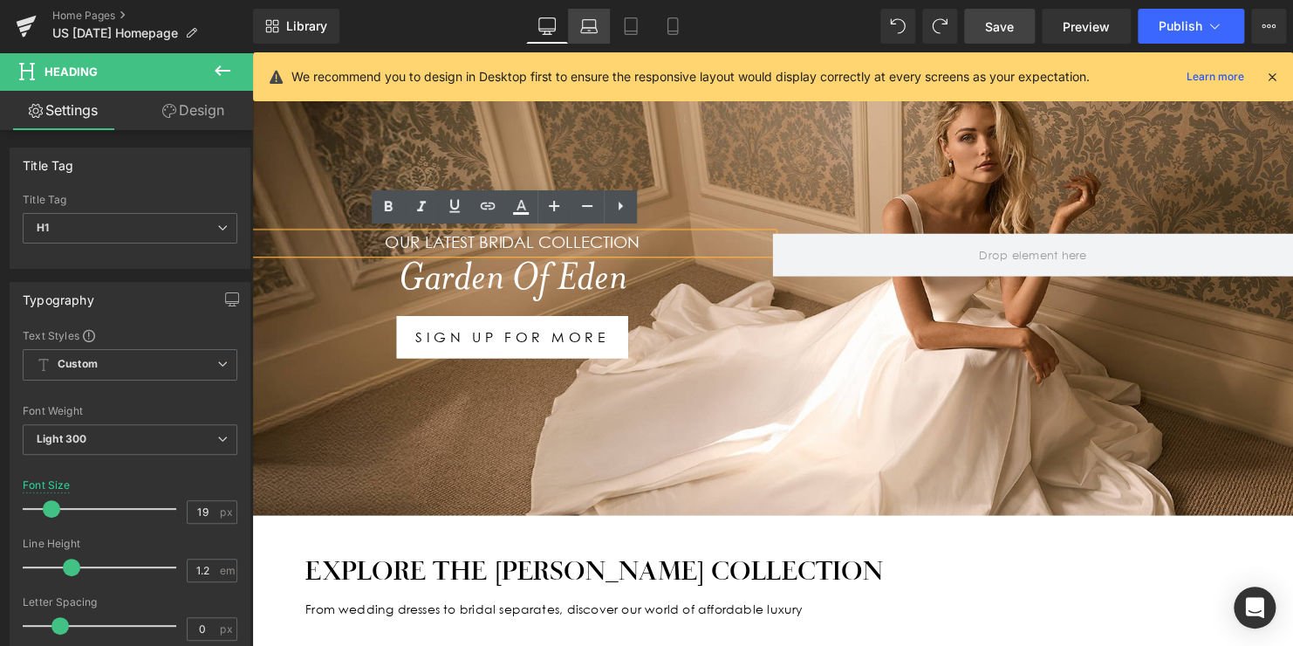
click at [588, 24] on icon at bounding box center [588, 25] width 17 height 17
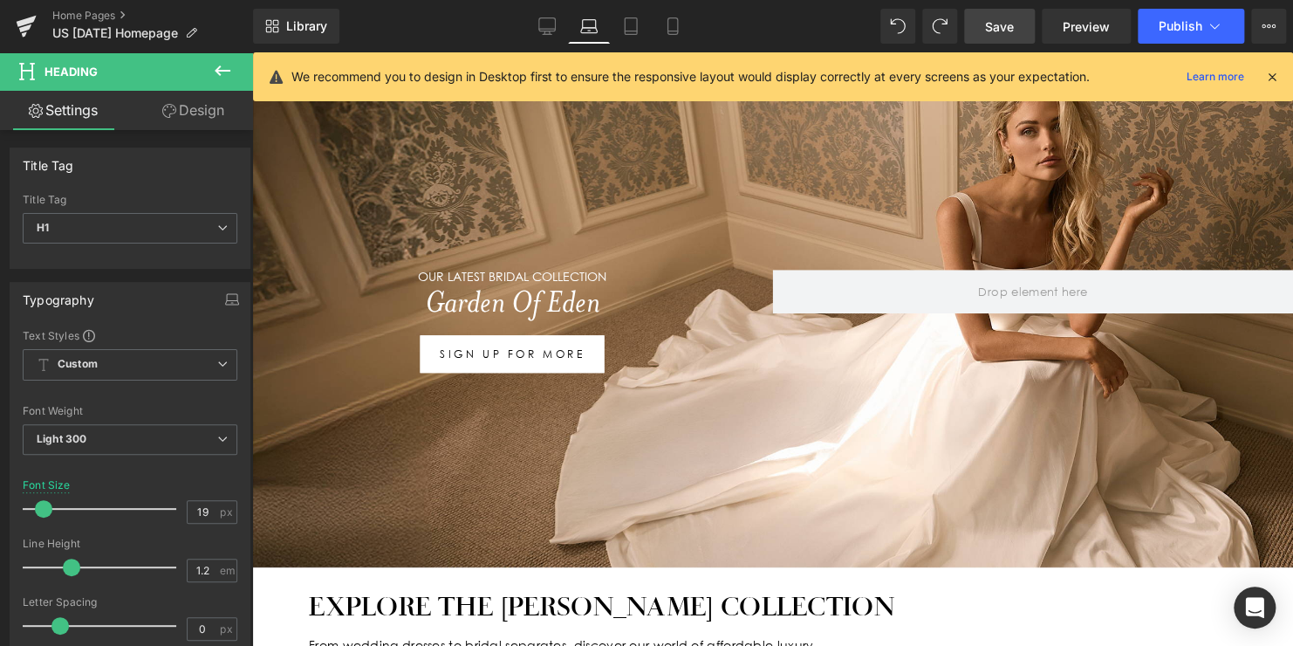
scroll to position [203, 0]
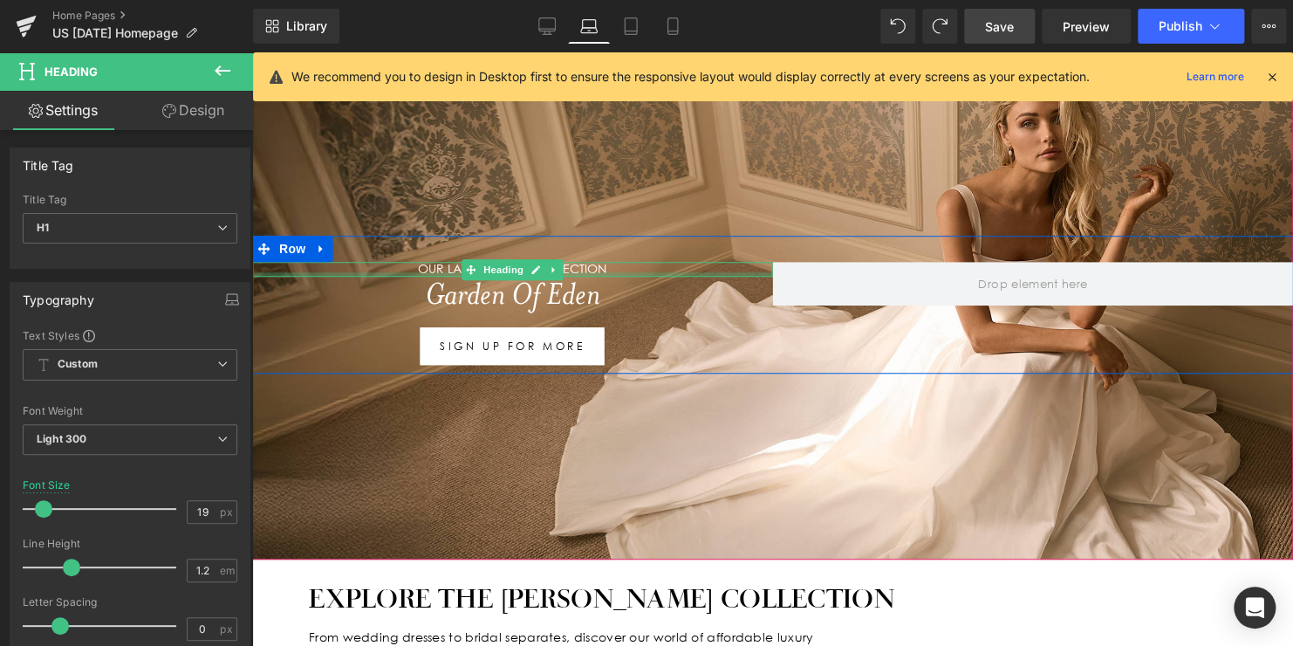
click at [579, 272] on div at bounding box center [512, 274] width 521 height 4
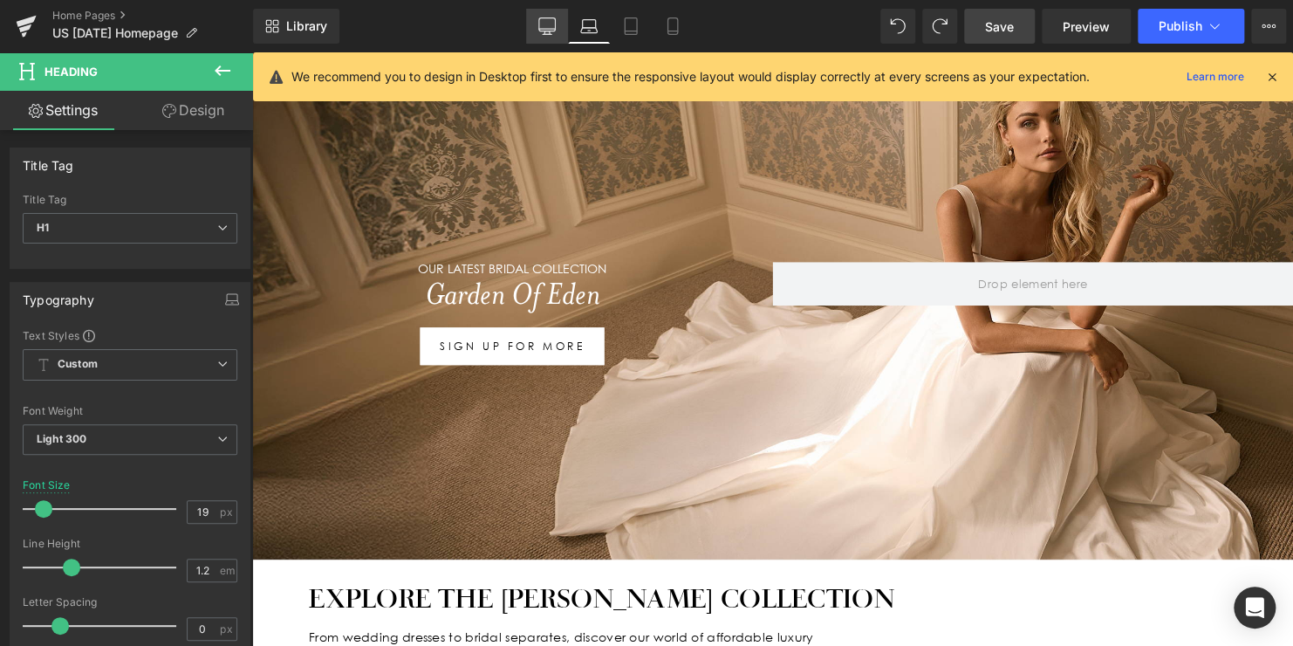
click at [552, 24] on icon at bounding box center [546, 25] width 17 height 17
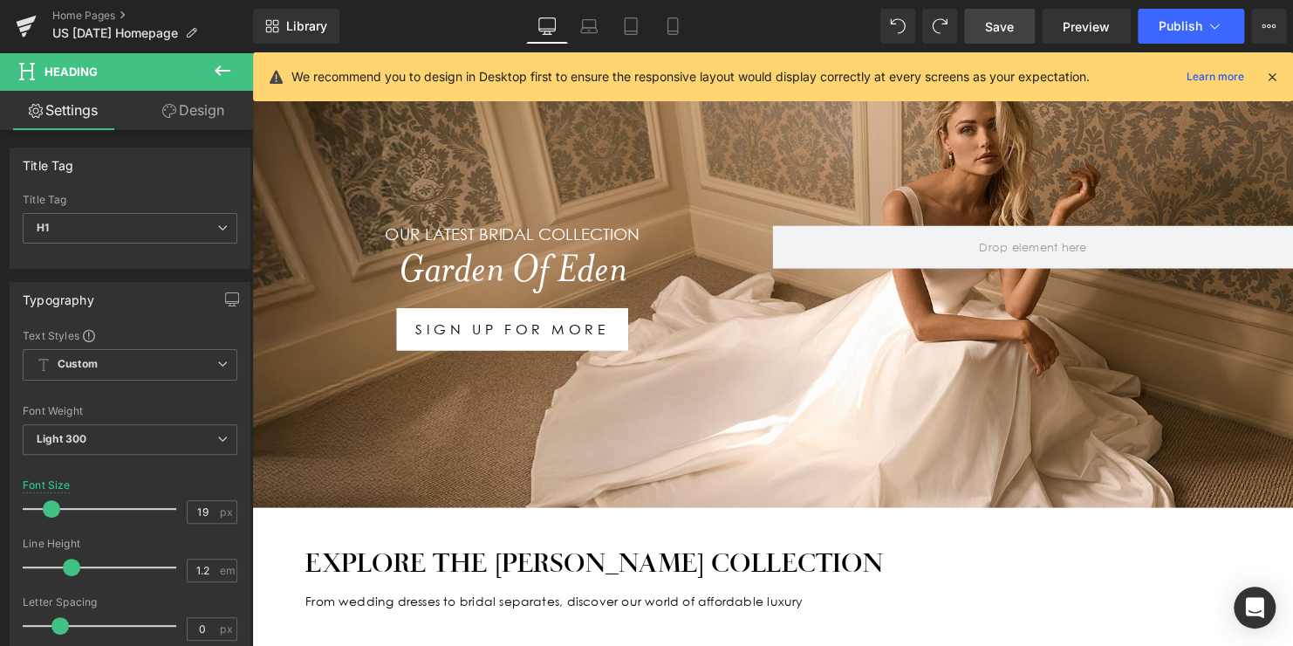
scroll to position [195, 0]
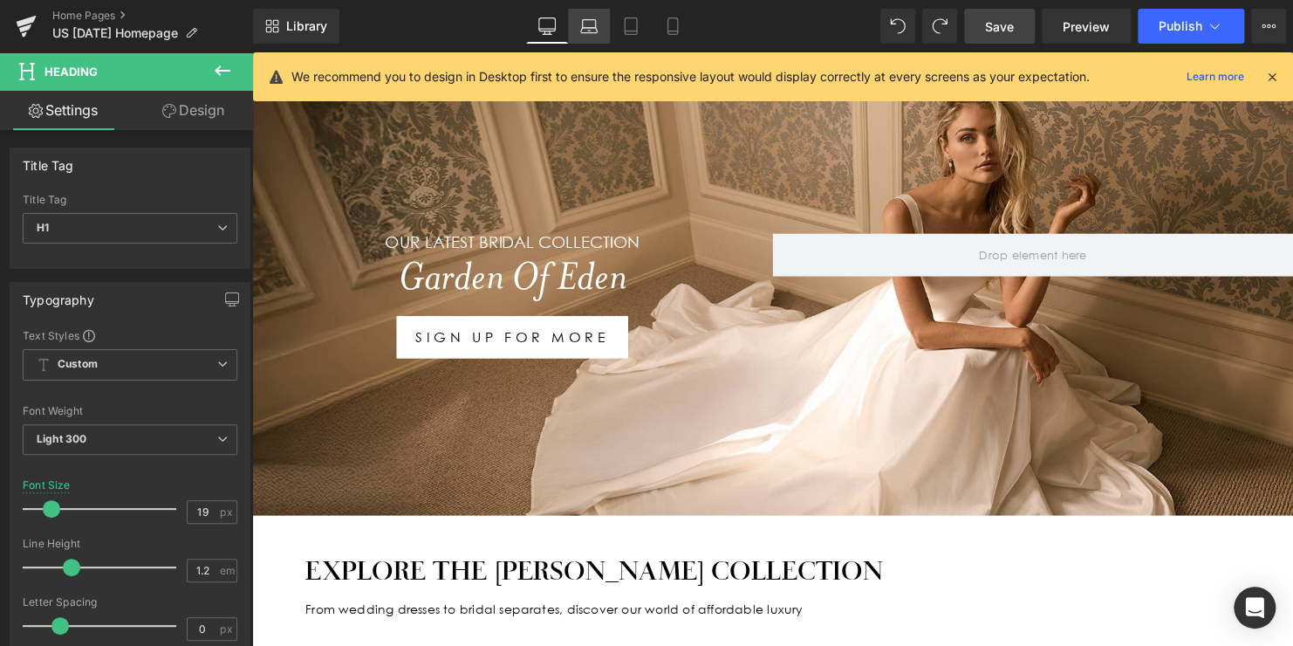
click at [594, 33] on icon at bounding box center [588, 25] width 17 height 17
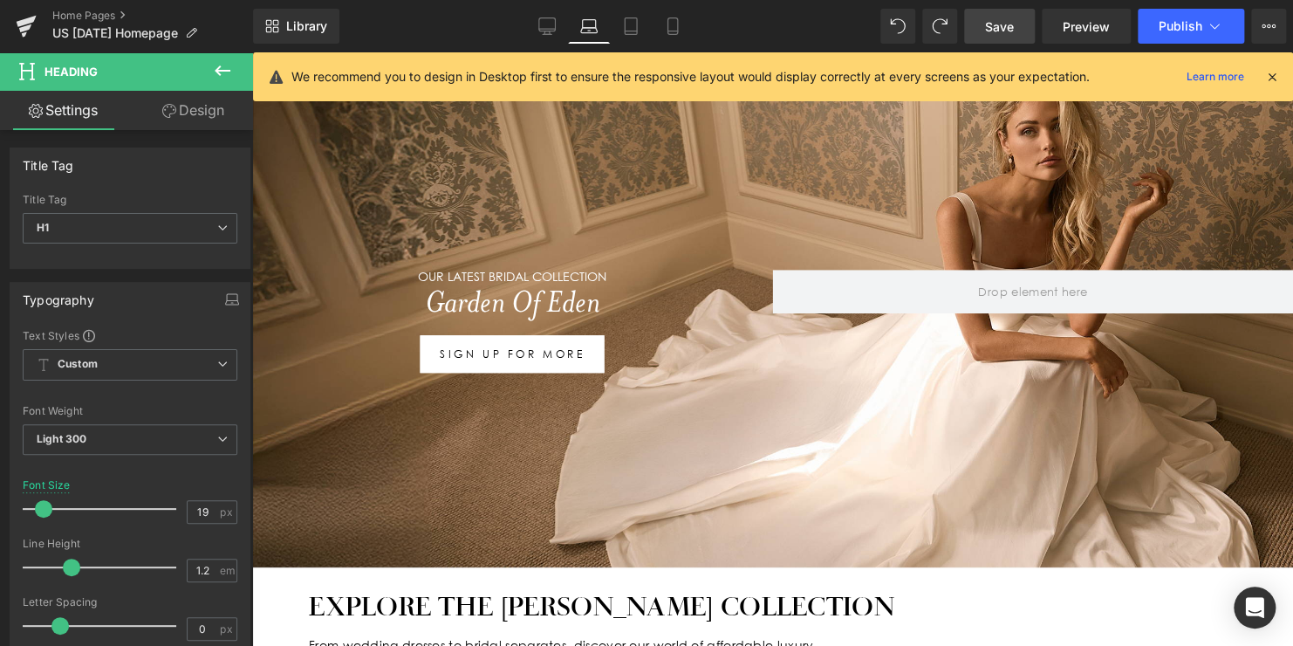
scroll to position [203, 0]
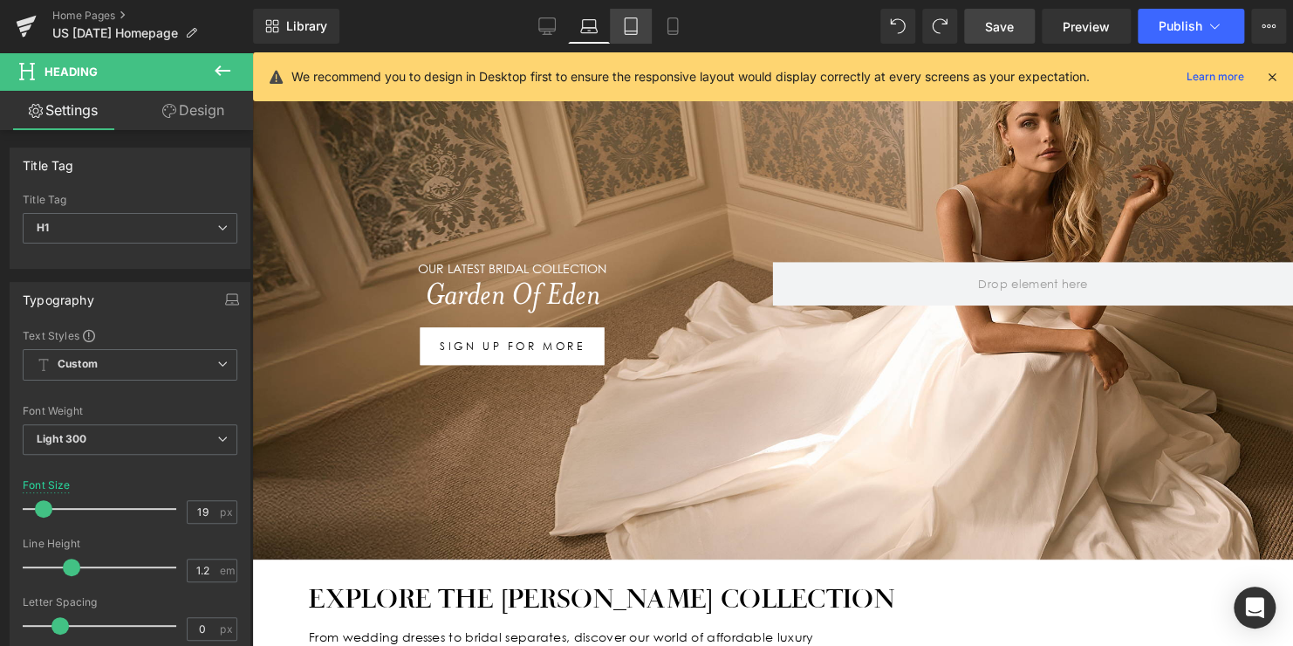
click at [628, 31] on icon at bounding box center [630, 25] width 17 height 17
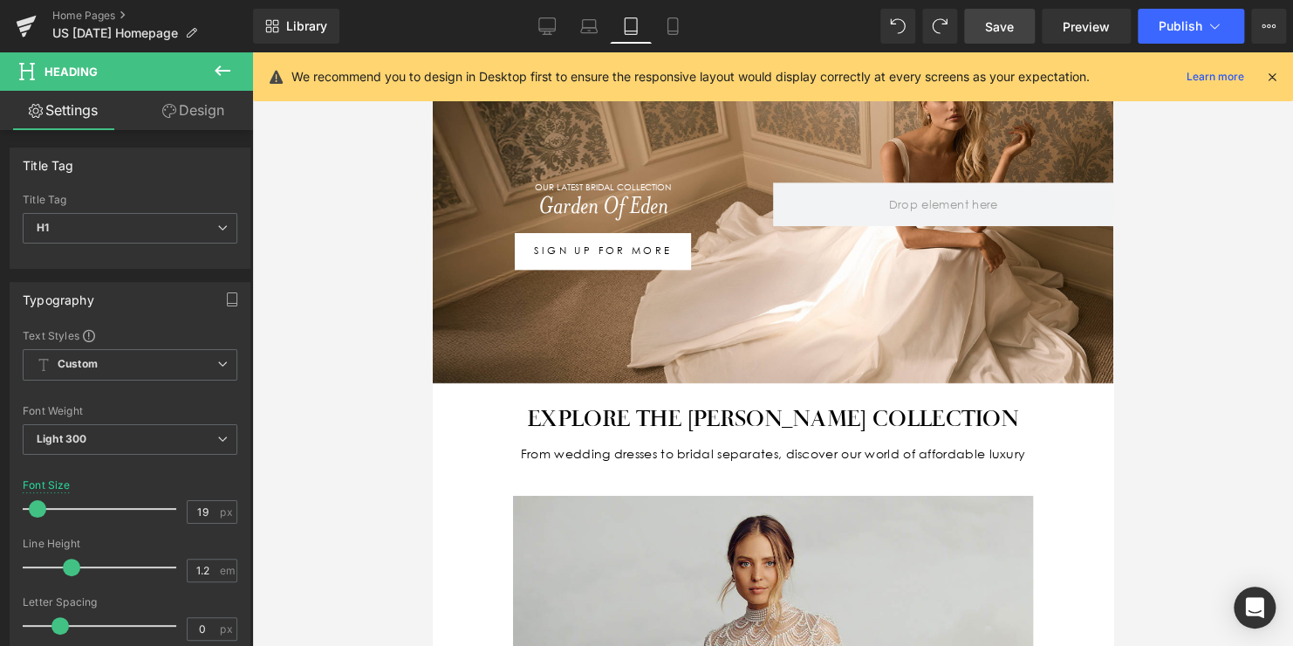
scroll to position [123, 0]
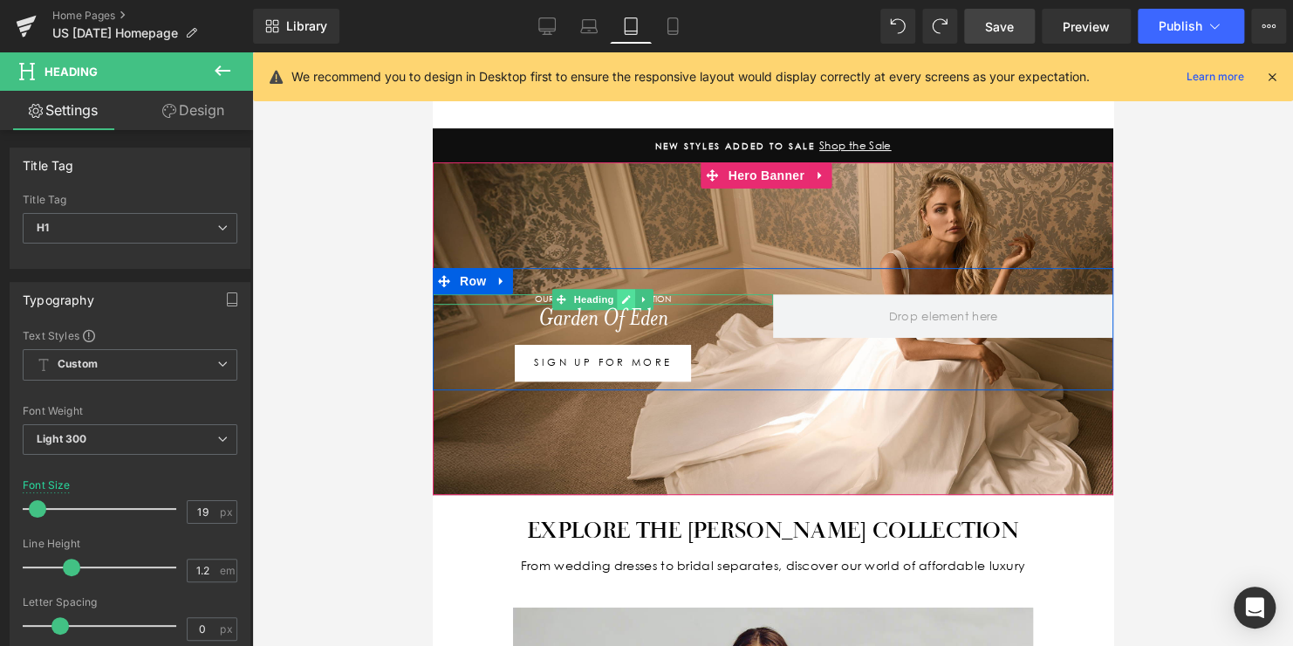
click at [621, 294] on icon at bounding box center [625, 299] width 10 height 10
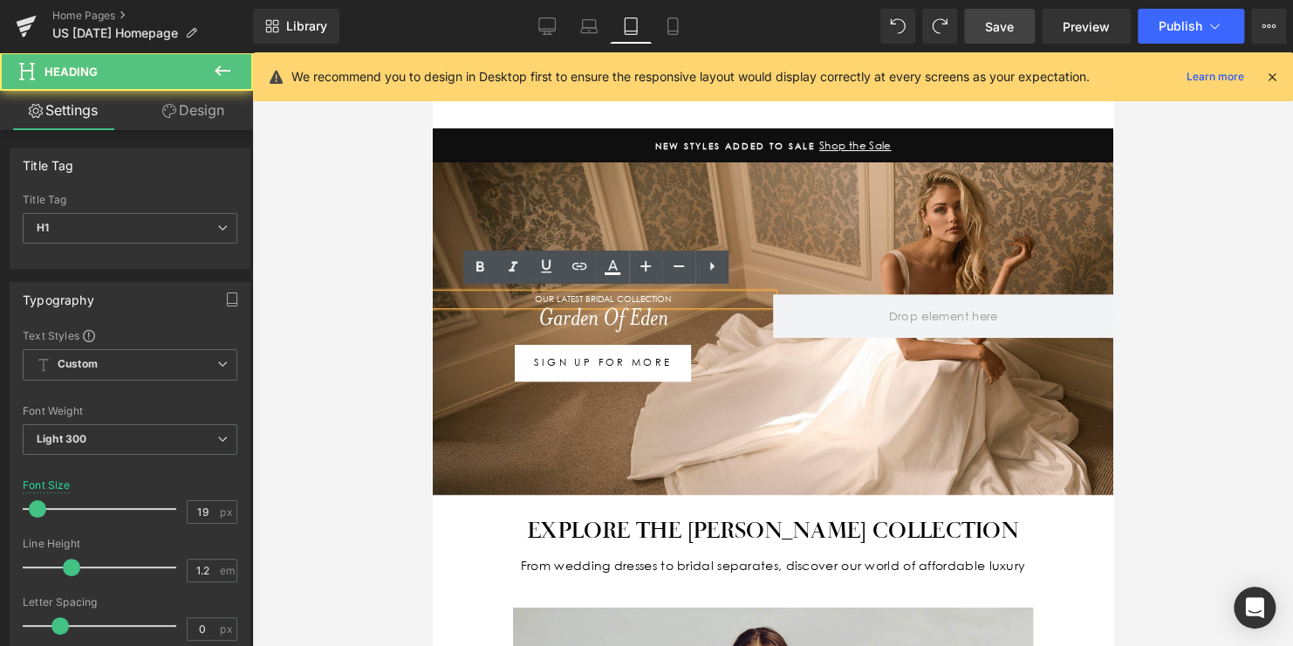
click at [653, 294] on h1 "Our LATEST BRIDAL COLLECTION" at bounding box center [602, 299] width 340 height 10
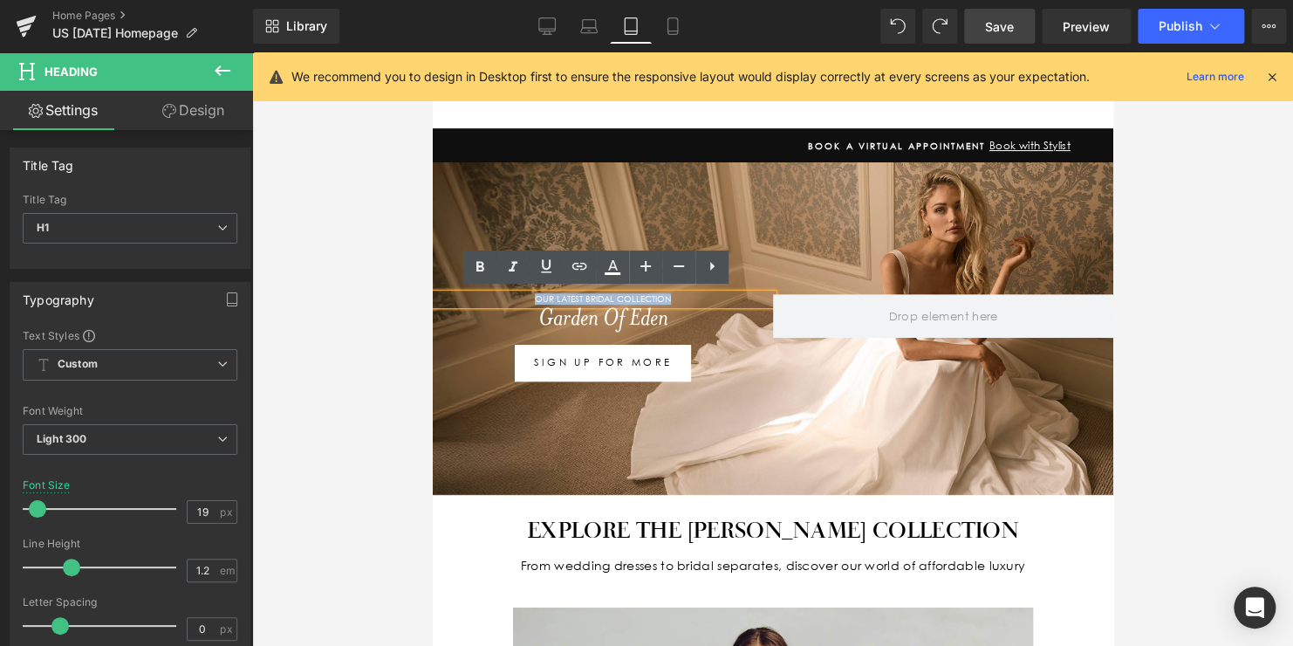
drag, startPoint x: 628, startPoint y: 298, endPoint x: 501, endPoint y: 298, distance: 127.4
click at [501, 298] on h1 "Our LATEST BRIDAL COLLECTION" at bounding box center [602, 299] width 340 height 10
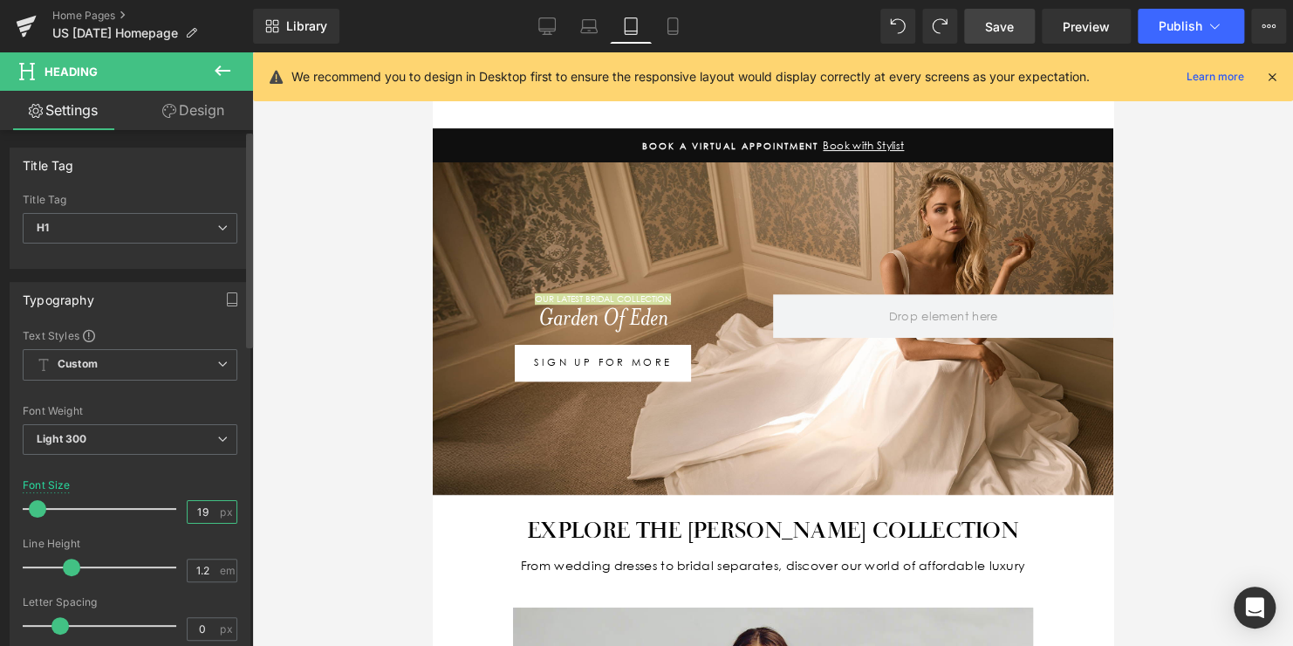
drag, startPoint x: 207, startPoint y: 515, endPoint x: 152, endPoint y: 513, distance: 55.0
click at [154, 513] on div "Font Size 19 px" at bounding box center [130, 508] width 215 height 58
type input "11"
click at [677, 30] on icon at bounding box center [673, 26] width 10 height 17
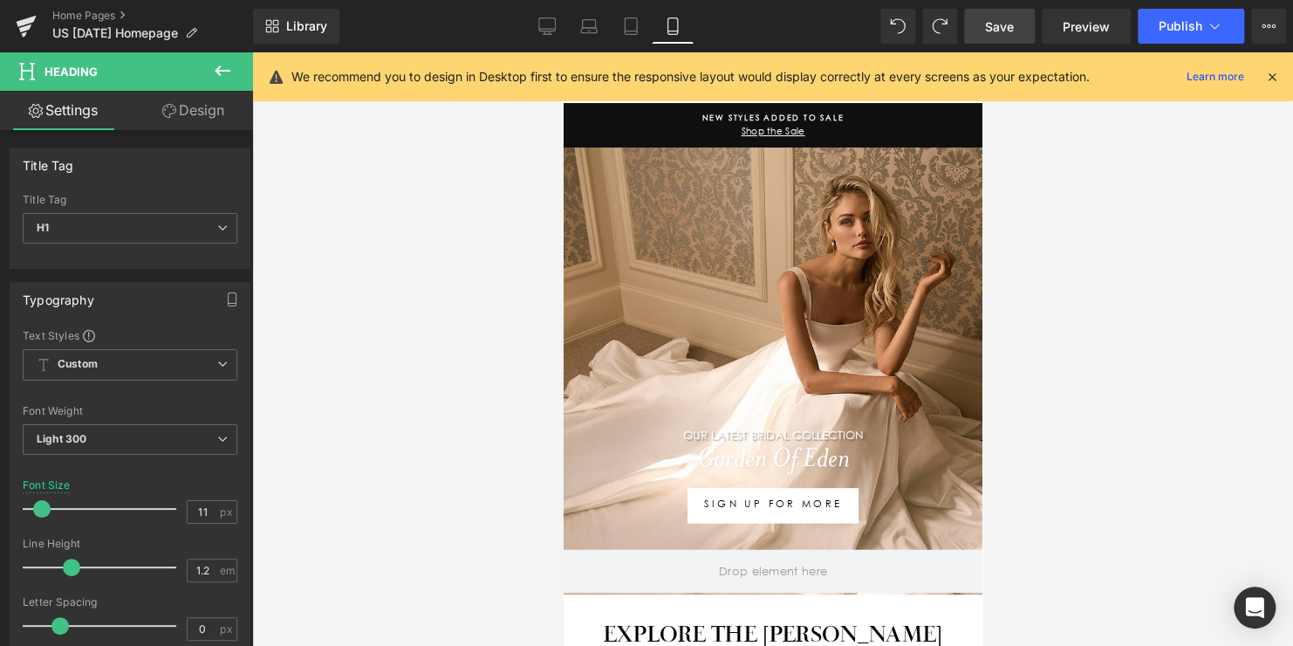
scroll to position [127, 0]
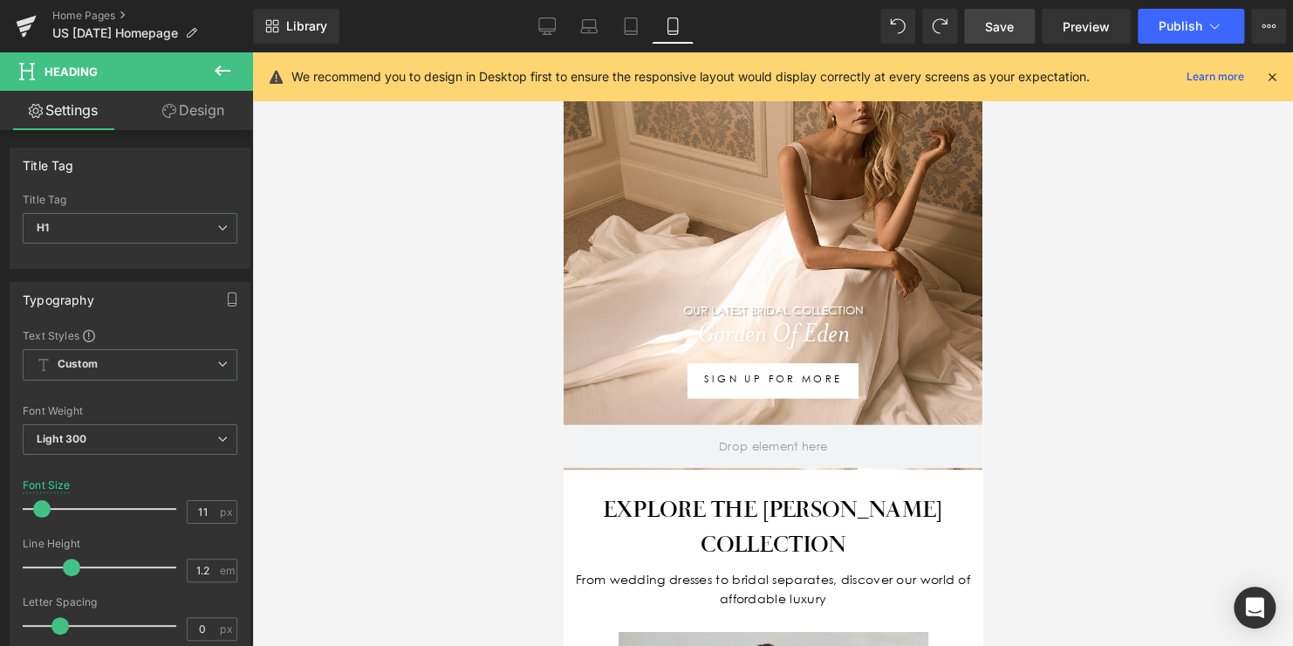
click at [1004, 28] on span "Save" at bounding box center [999, 26] width 29 height 18
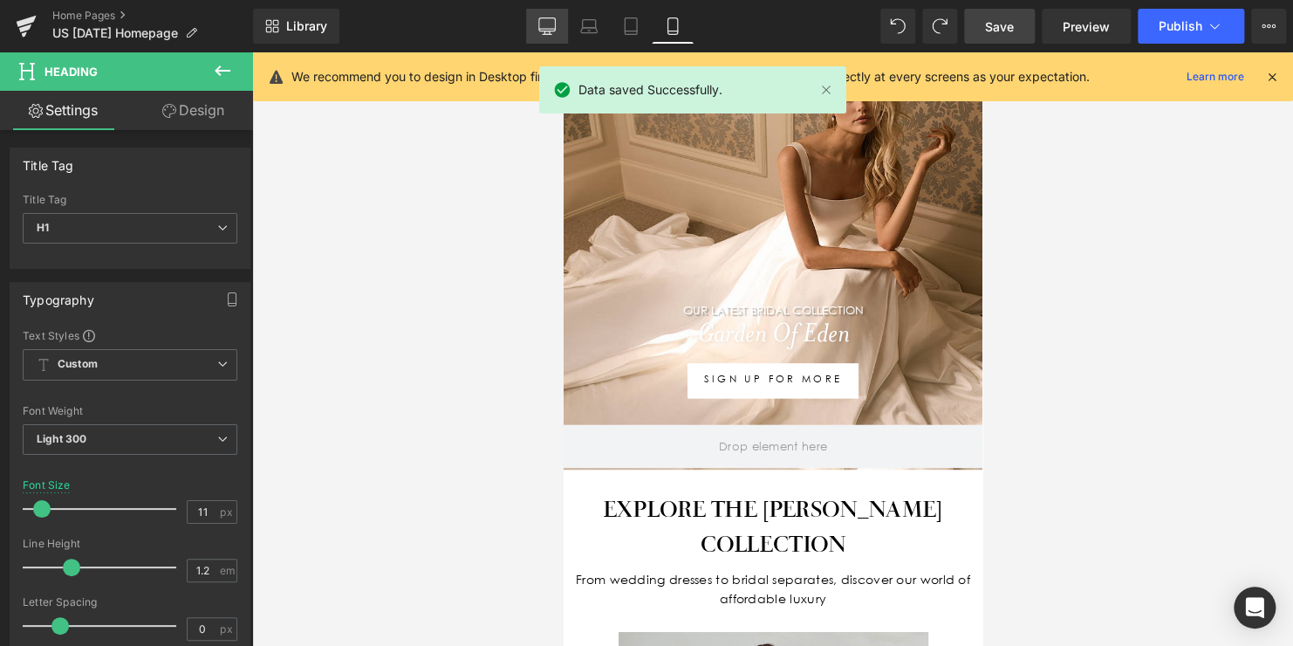
click at [559, 28] on link "Desktop" at bounding box center [547, 26] width 42 height 35
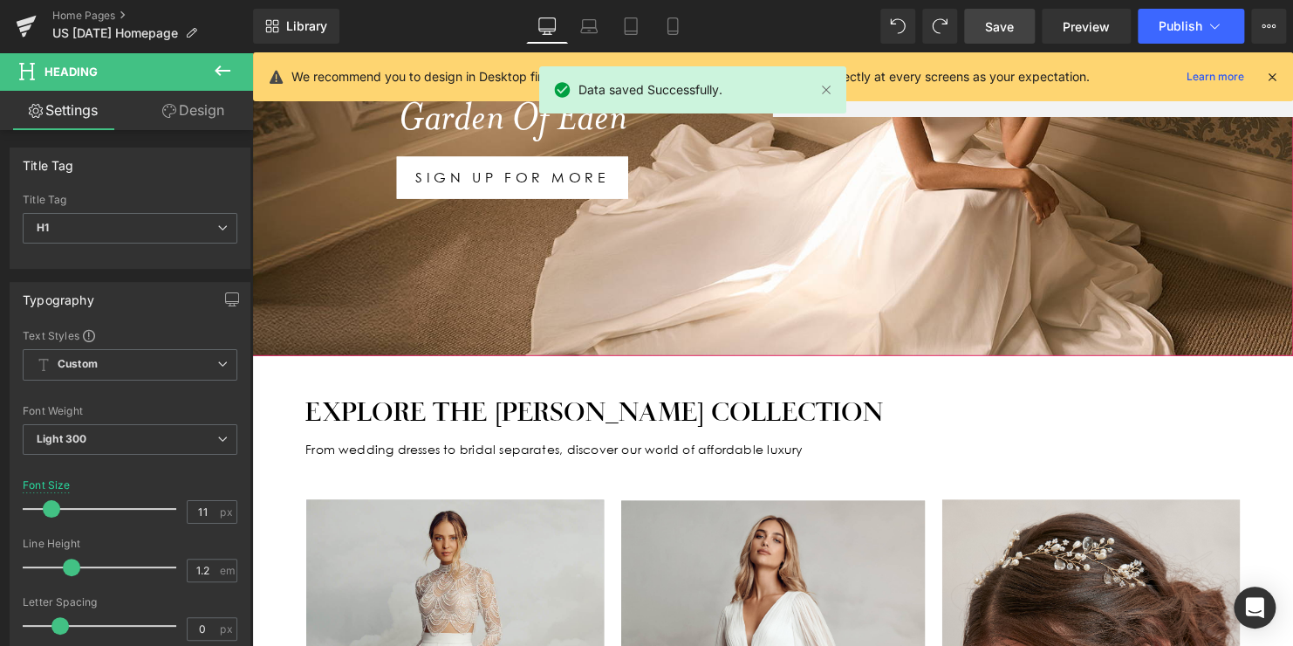
scroll to position [189, 0]
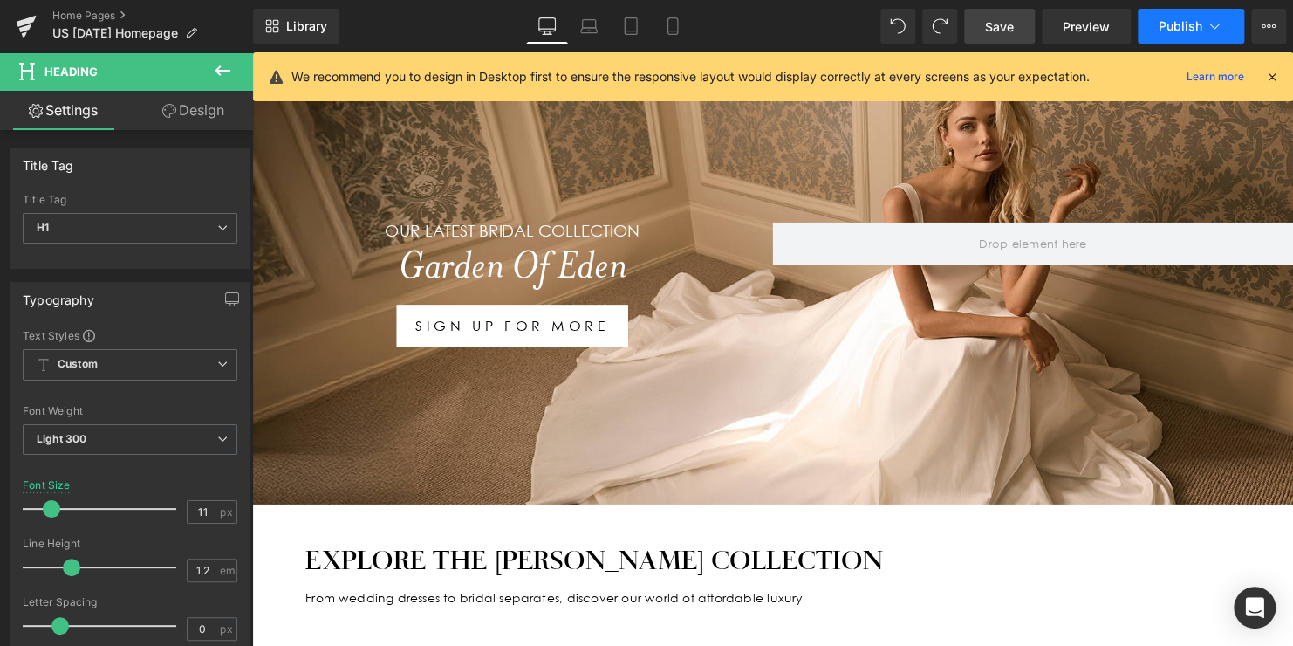
click at [1167, 19] on span "Publish" at bounding box center [1181, 26] width 44 height 14
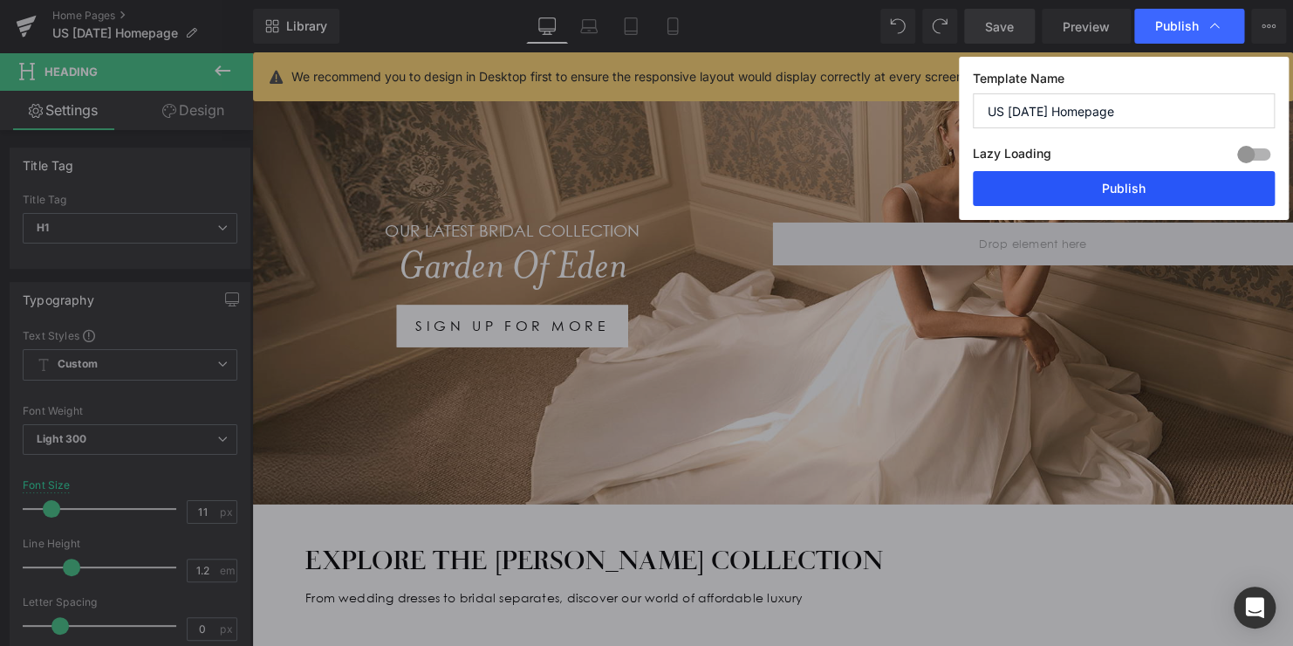
click at [1122, 174] on button "Publish" at bounding box center [1124, 188] width 302 height 35
